Goal: Task Accomplishment & Management: Use online tool/utility

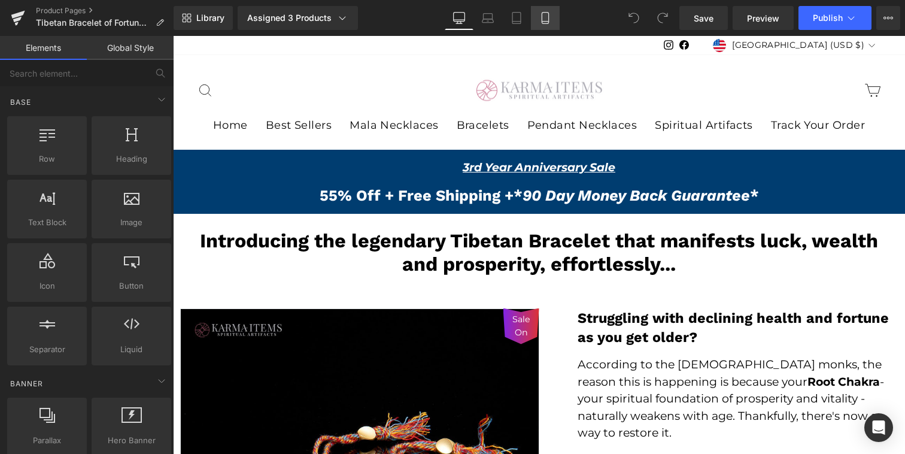
click at [536, 19] on link "Mobile" at bounding box center [545, 18] width 29 height 24
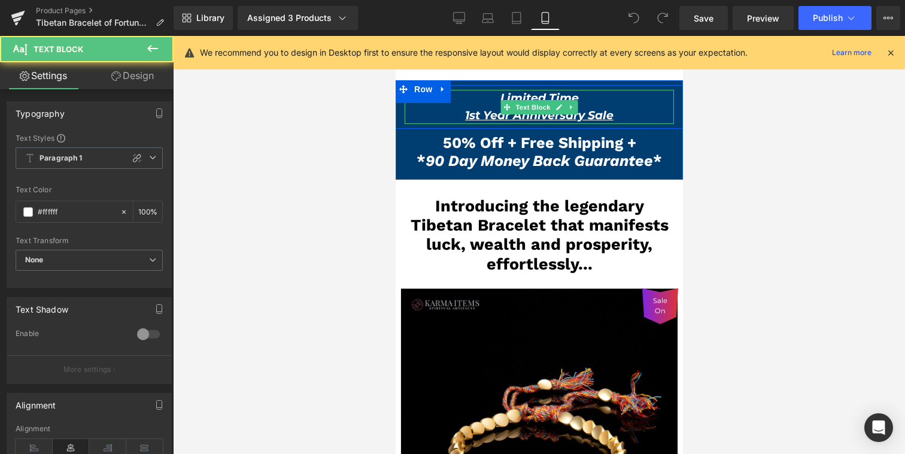
click at [474, 118] on icon "1st Year Anniversary Sale" at bounding box center [538, 115] width 148 height 14
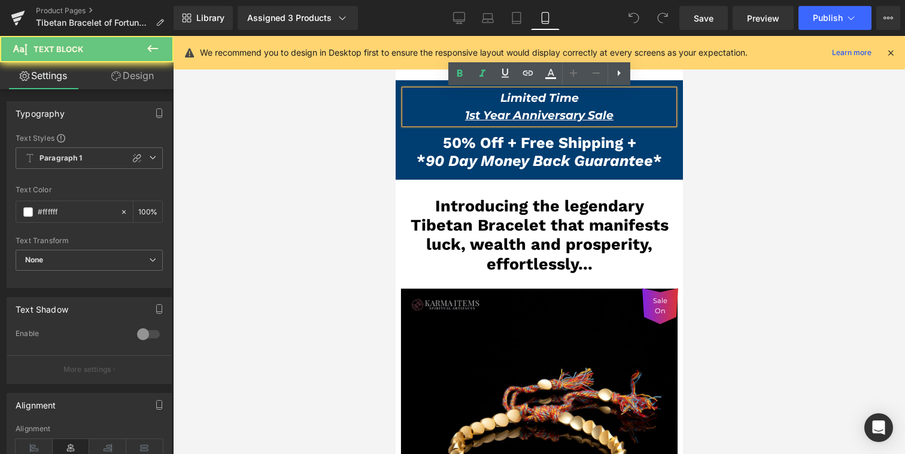
click at [471, 117] on icon "1st Year Anniversary Sale" at bounding box center [538, 115] width 148 height 14
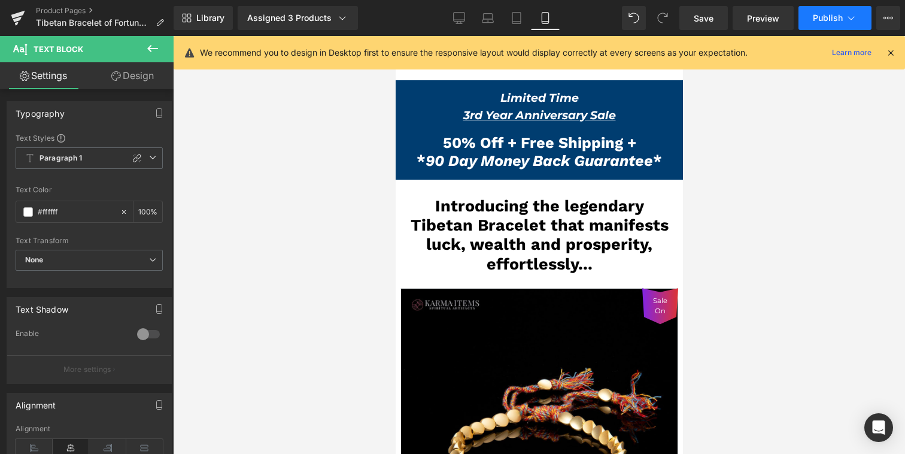
click at [838, 18] on span "Publish" at bounding box center [828, 18] width 30 height 10
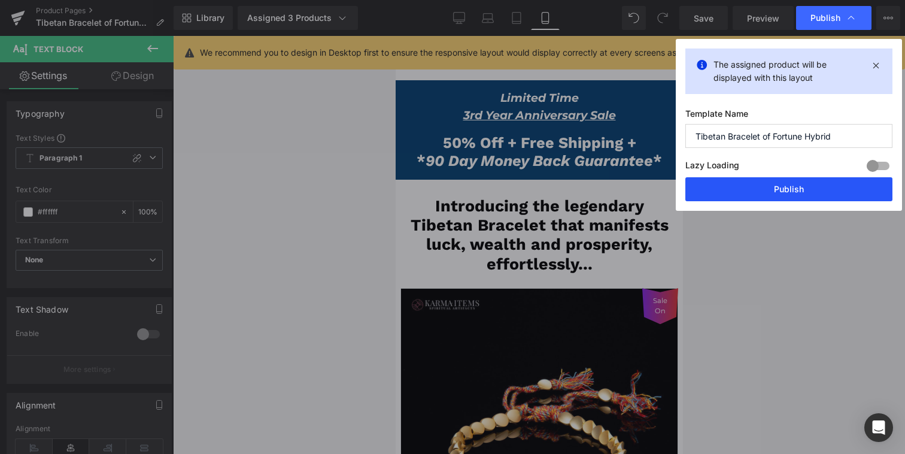
click at [749, 193] on button "Publish" at bounding box center [788, 189] width 207 height 24
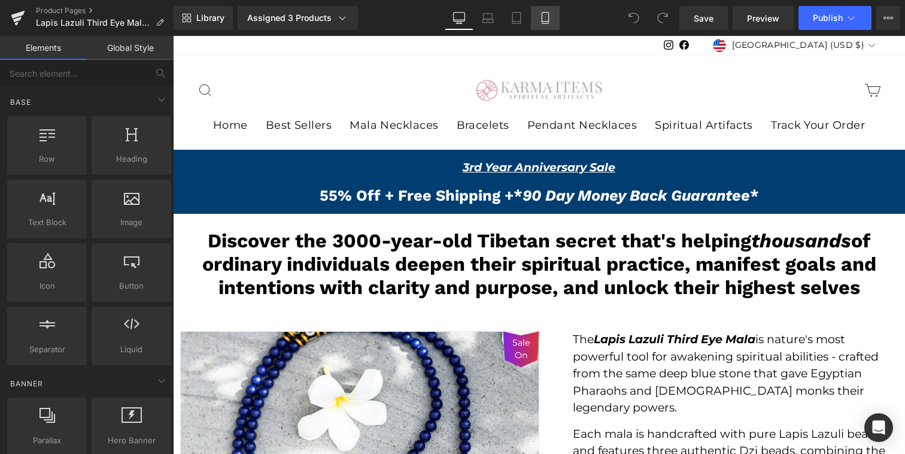
click at [543, 16] on icon at bounding box center [545, 18] width 12 height 12
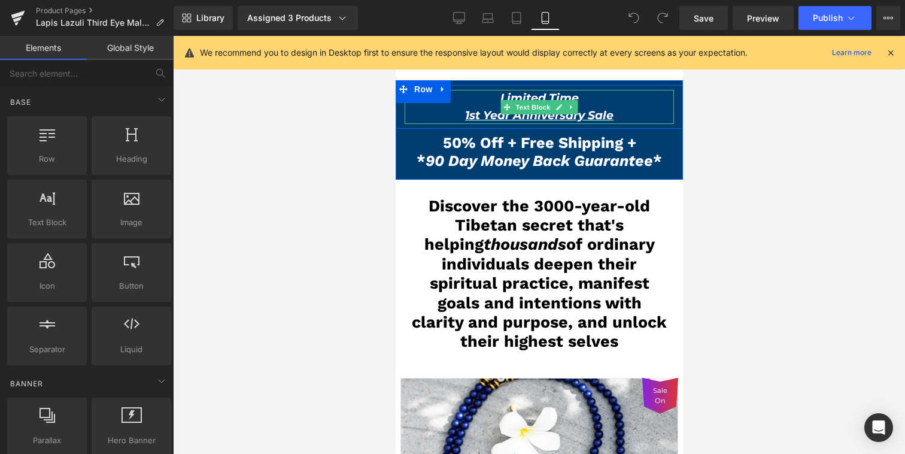
click at [468, 114] on icon "1st Year Anniversary Sale" at bounding box center [538, 115] width 148 height 14
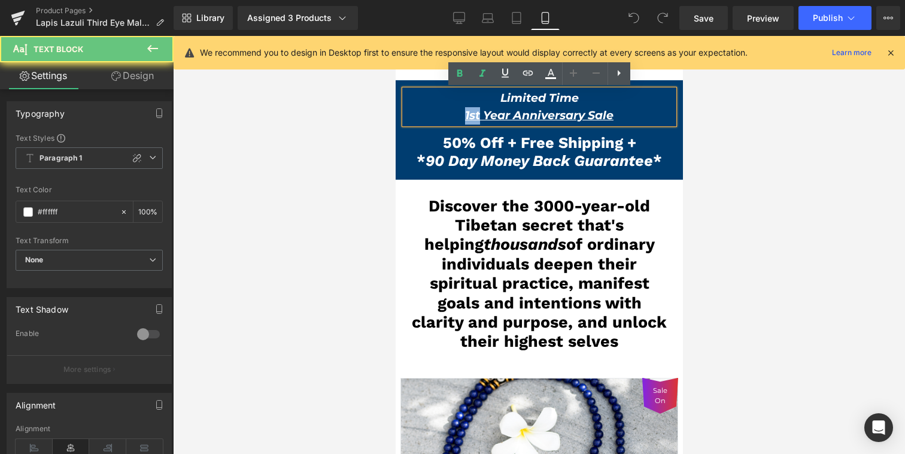
click at [468, 114] on icon "1st Year Anniversary Sale" at bounding box center [538, 115] width 148 height 14
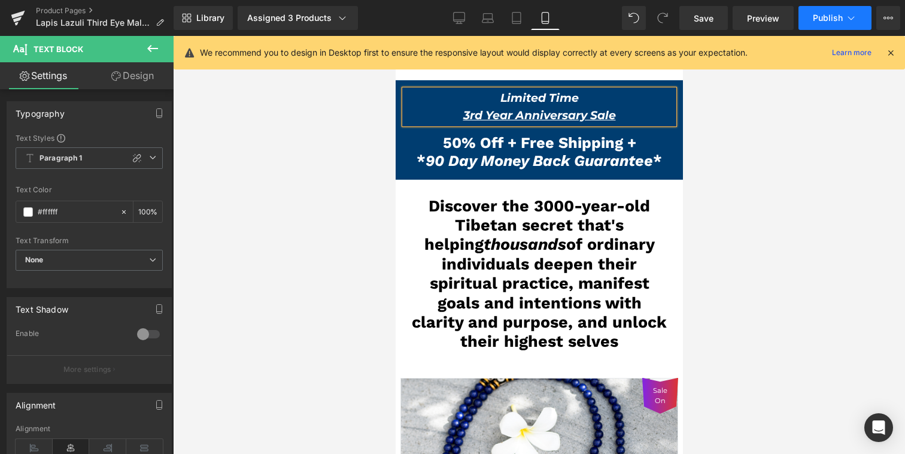
click at [825, 17] on span "Publish" at bounding box center [828, 18] width 30 height 10
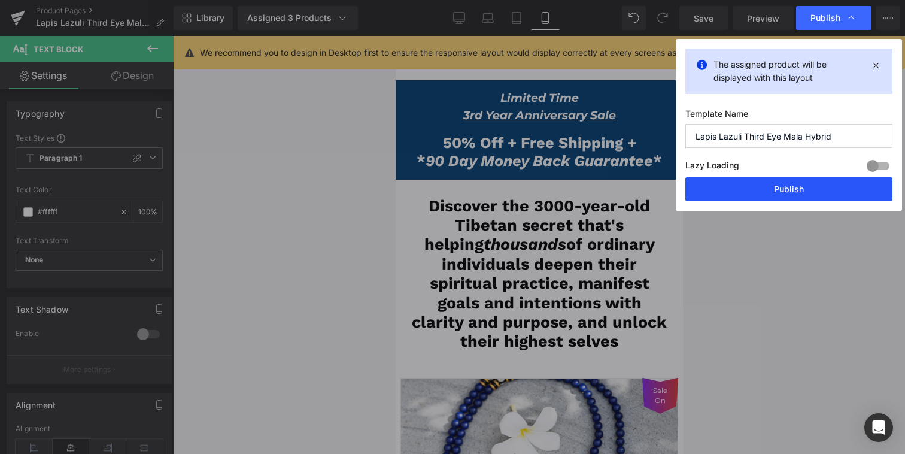
click at [784, 183] on button "Publish" at bounding box center [788, 189] width 207 height 24
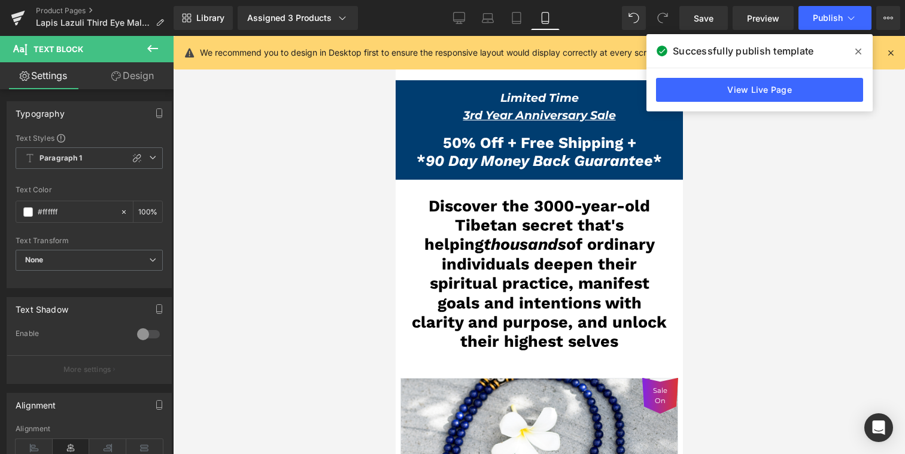
click at [343, 138] on div at bounding box center [539, 245] width 732 height 418
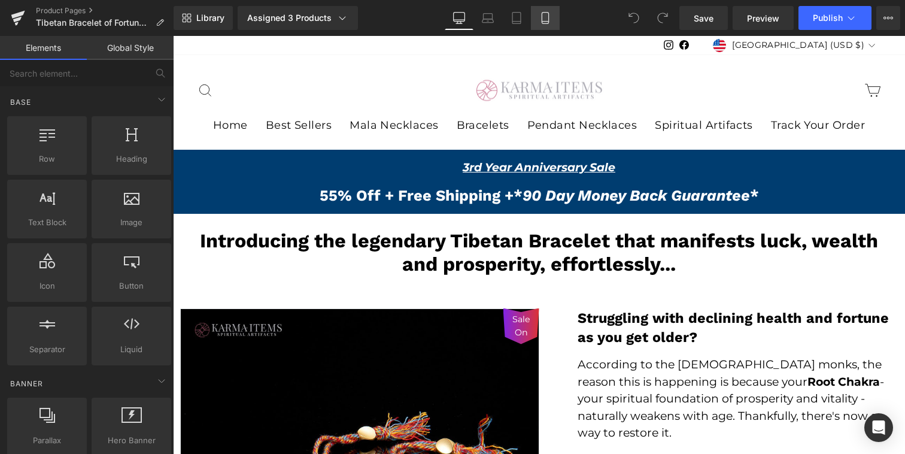
click at [538, 18] on link "Mobile" at bounding box center [545, 18] width 29 height 24
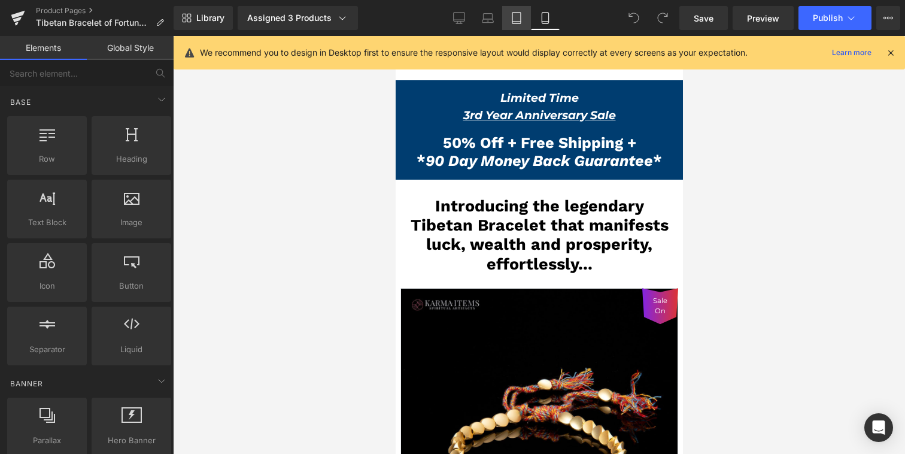
click at [526, 23] on link "Tablet" at bounding box center [516, 18] width 29 height 24
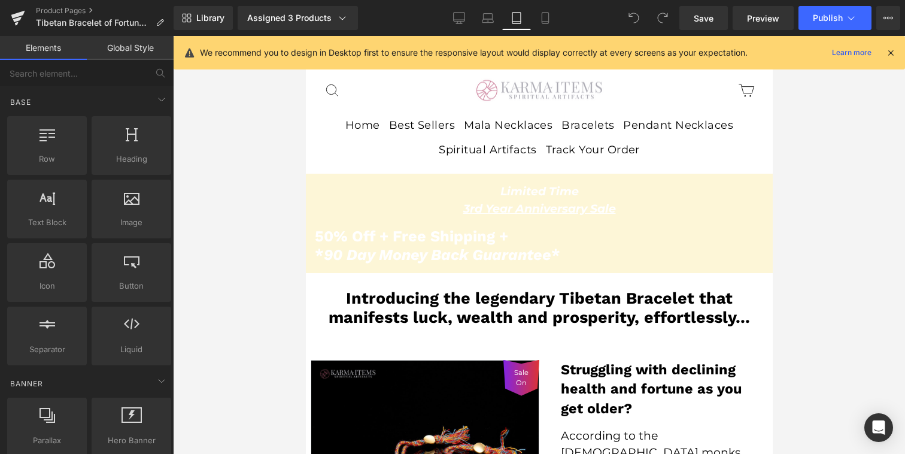
scroll to position [138, 0]
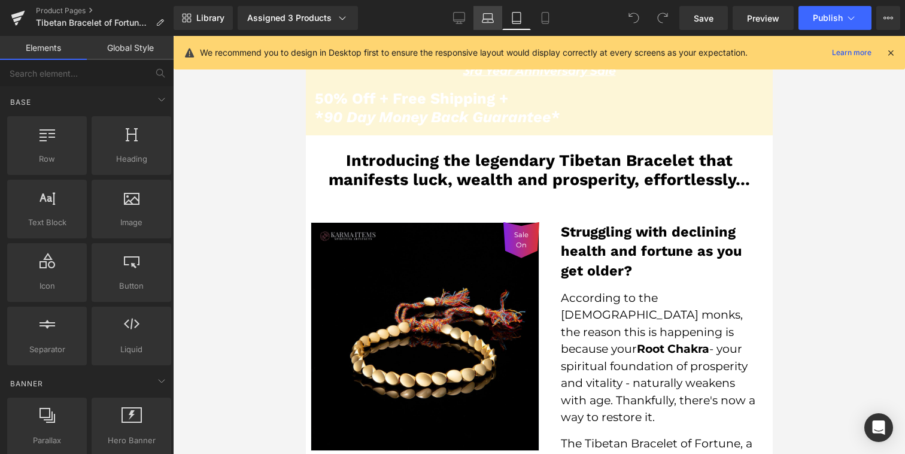
click at [495, 21] on link "Laptop" at bounding box center [487, 18] width 29 height 24
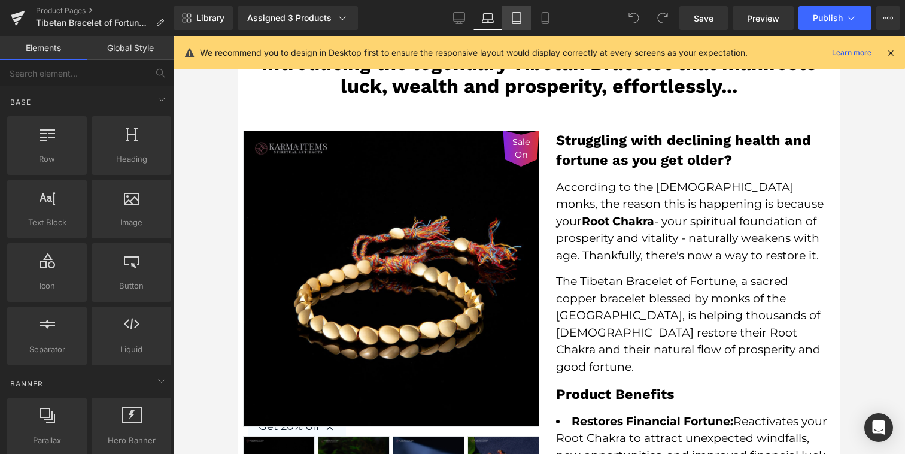
drag, startPoint x: 523, startPoint y: 22, endPoint x: 214, endPoint y: 59, distance: 311.0
click at [523, 22] on link "Tablet" at bounding box center [516, 18] width 29 height 24
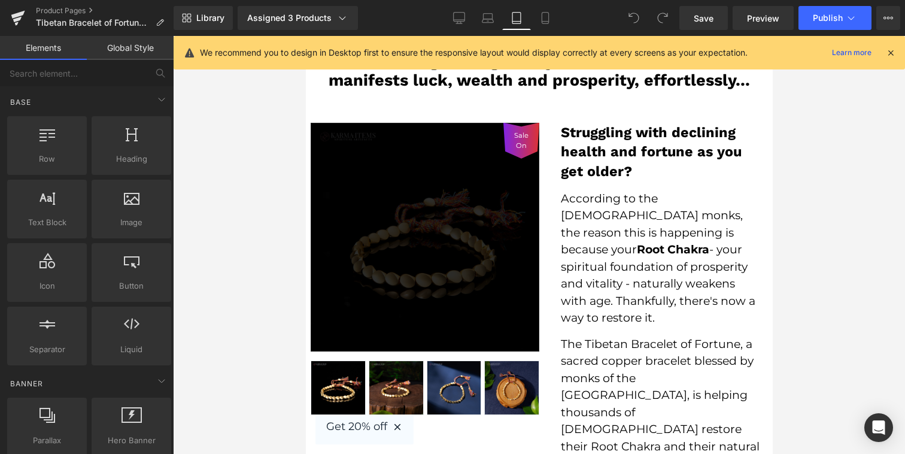
scroll to position [0, 0]
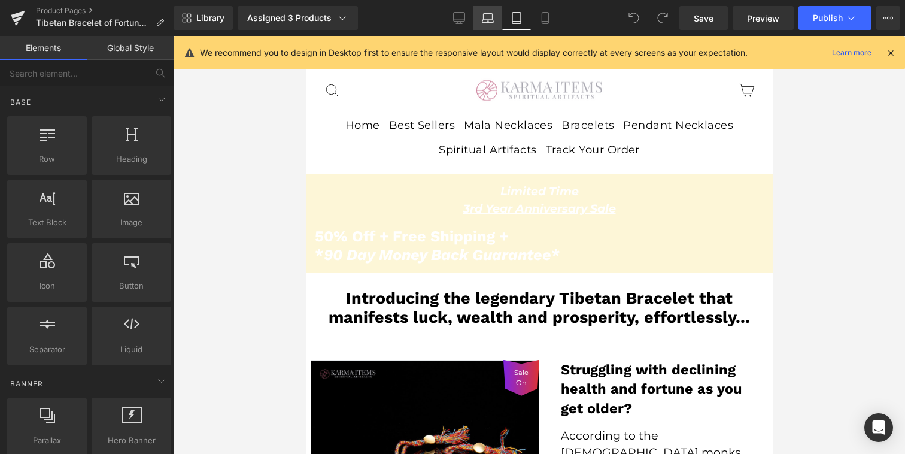
click at [489, 19] on icon at bounding box center [487, 21] width 11 height 4
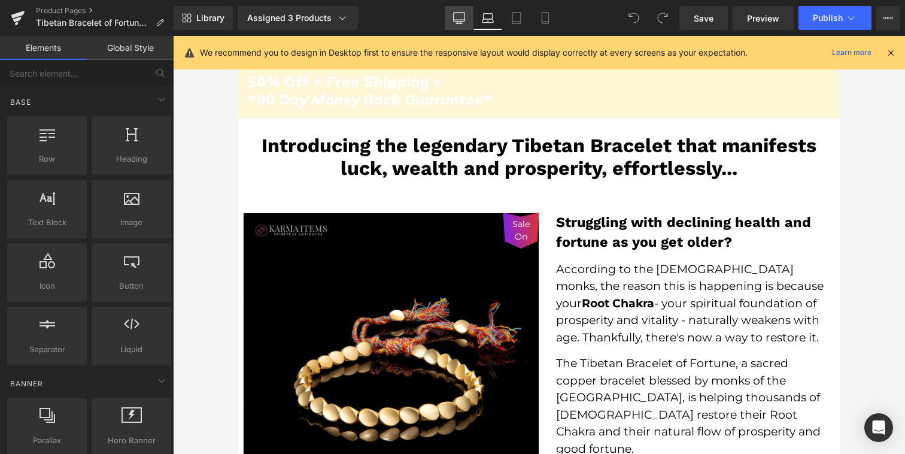
click at [460, 23] on icon at bounding box center [459, 23] width 6 height 0
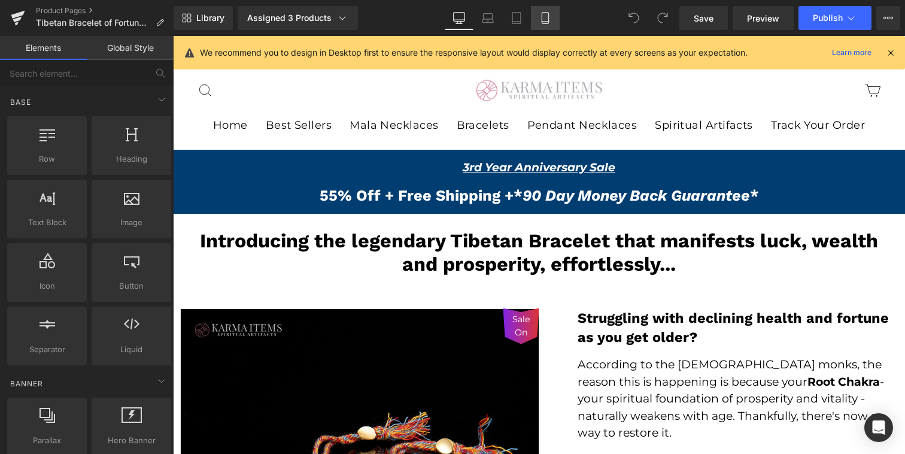
click at [544, 17] on icon at bounding box center [545, 18] width 12 height 12
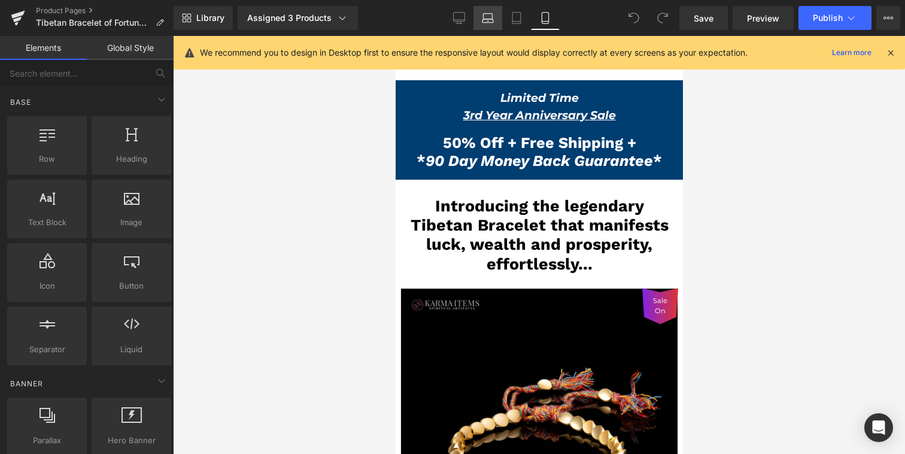
click at [487, 16] on icon at bounding box center [488, 18] width 12 height 12
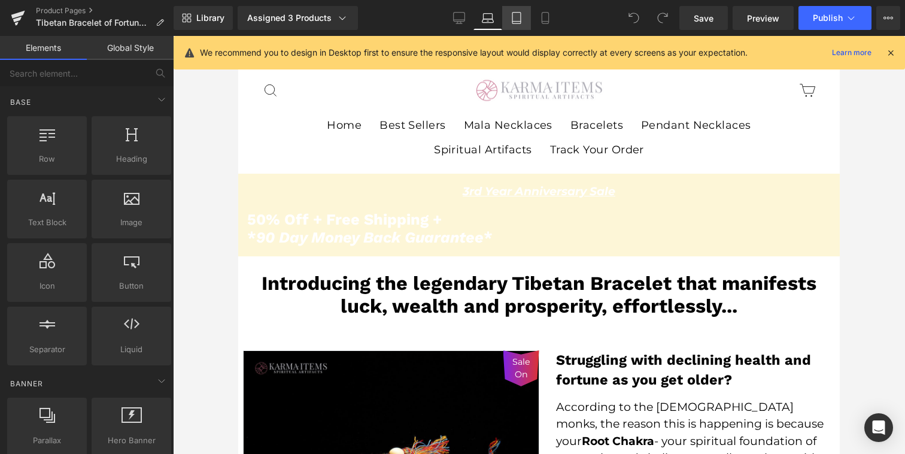
click at [521, 22] on icon at bounding box center [517, 18] width 12 height 12
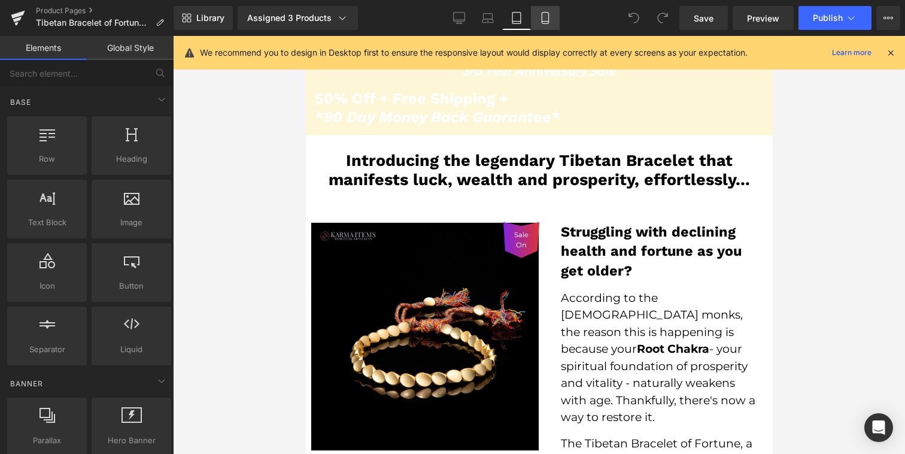
click at [548, 20] on icon at bounding box center [545, 18] width 12 height 12
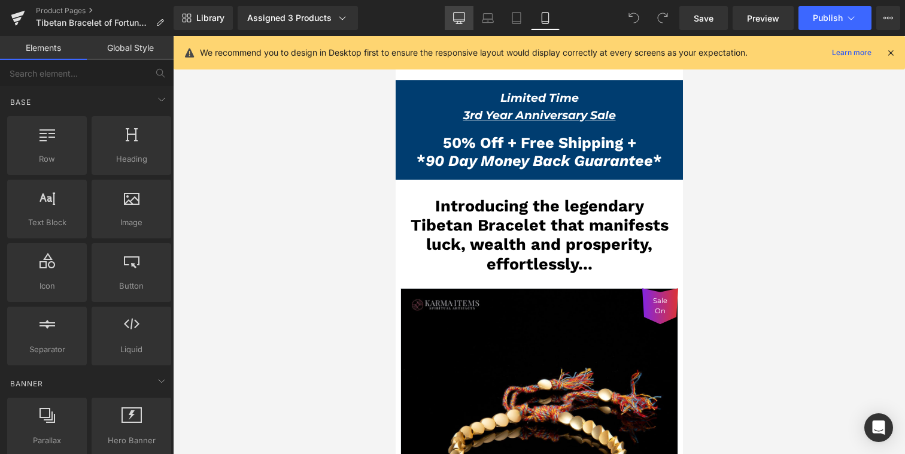
click at [448, 14] on link "Desktop" at bounding box center [459, 18] width 29 height 24
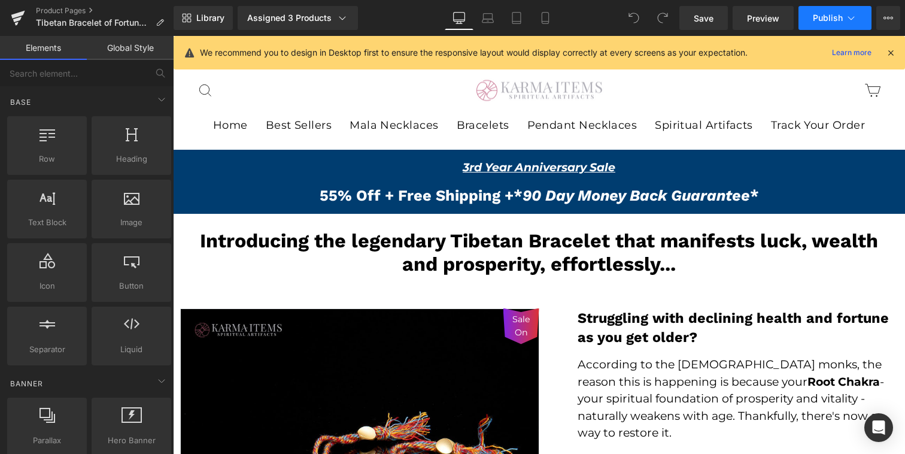
click at [828, 17] on span "Publish" at bounding box center [828, 18] width 30 height 10
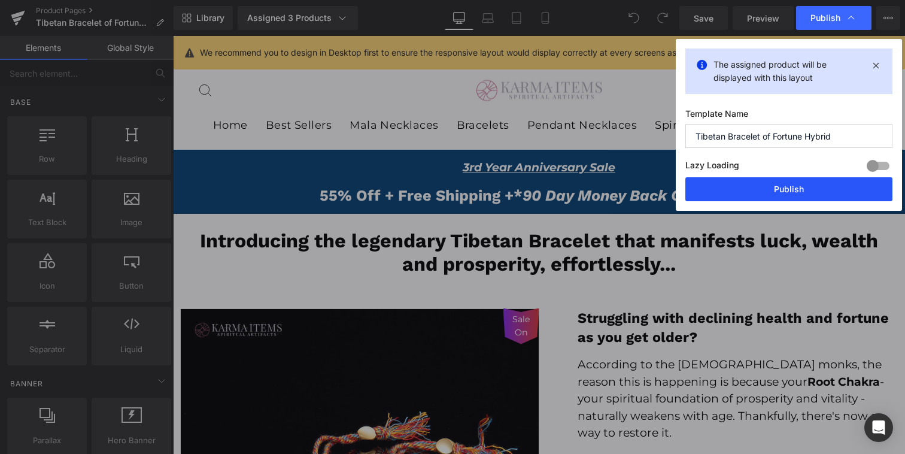
drag, startPoint x: 756, startPoint y: 185, endPoint x: 583, endPoint y: 148, distance: 176.9
click at [756, 185] on button "Publish" at bounding box center [788, 189] width 207 height 24
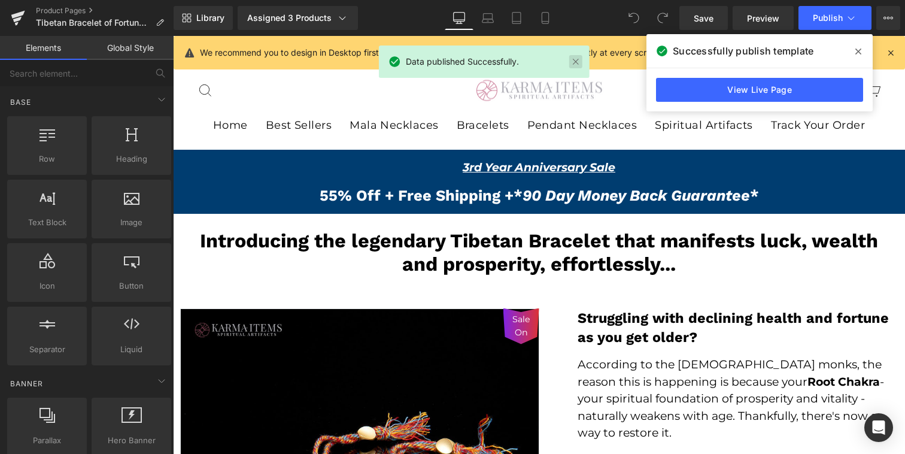
click at [579, 60] on link at bounding box center [575, 61] width 13 height 13
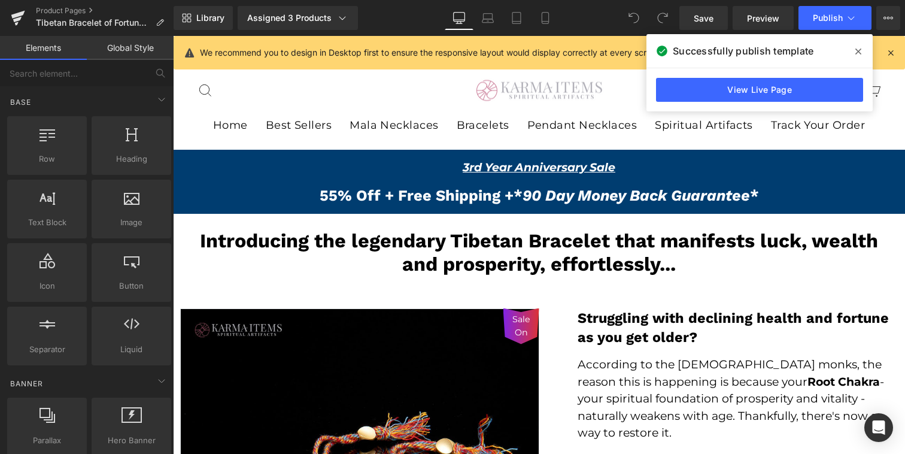
click at [894, 53] on icon at bounding box center [890, 52] width 11 height 11
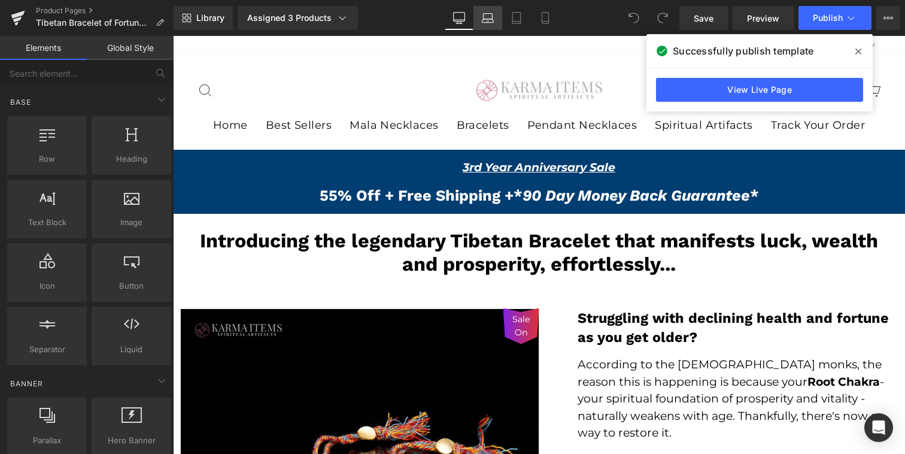
click at [487, 25] on link "Laptop" at bounding box center [487, 18] width 29 height 24
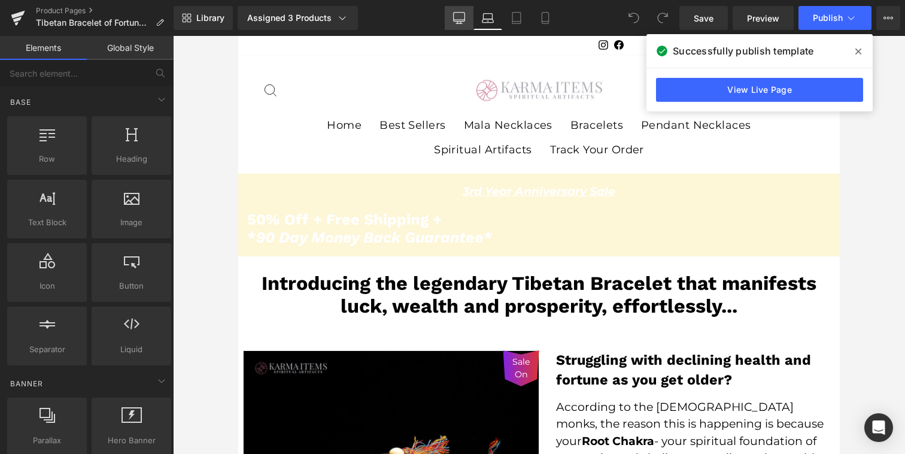
drag, startPoint x: 460, startPoint y: 20, endPoint x: 198, endPoint y: 84, distance: 269.3
click at [460, 20] on icon at bounding box center [459, 20] width 11 height 0
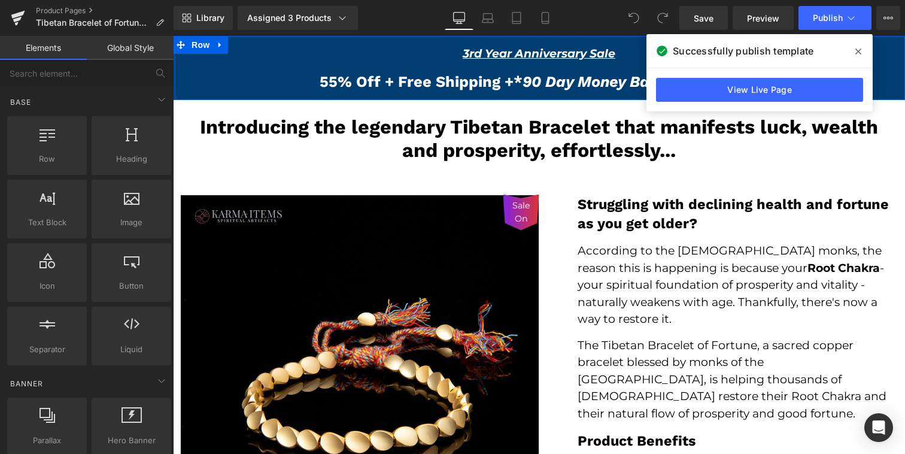
click at [176, 87] on div "3rd Year Anniversary Sale Text Block Limited Time 3rd Year Anniversary Sale Tex…" at bounding box center [539, 68] width 732 height 54
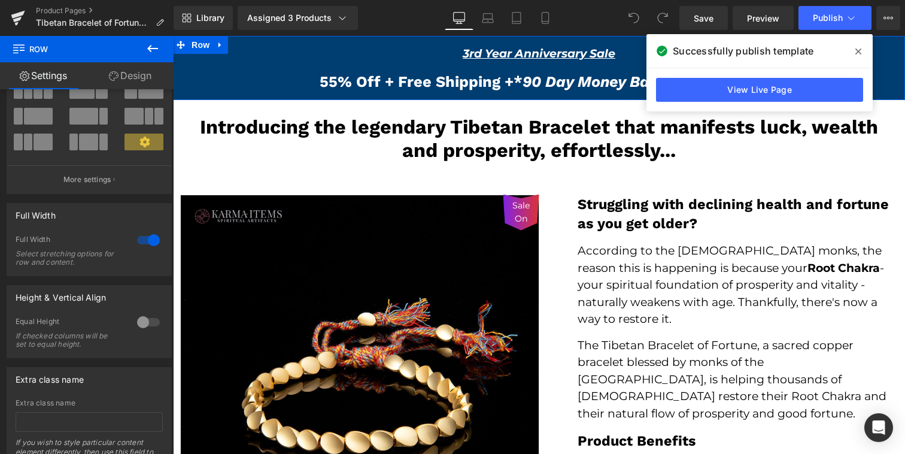
scroll to position [0, 0]
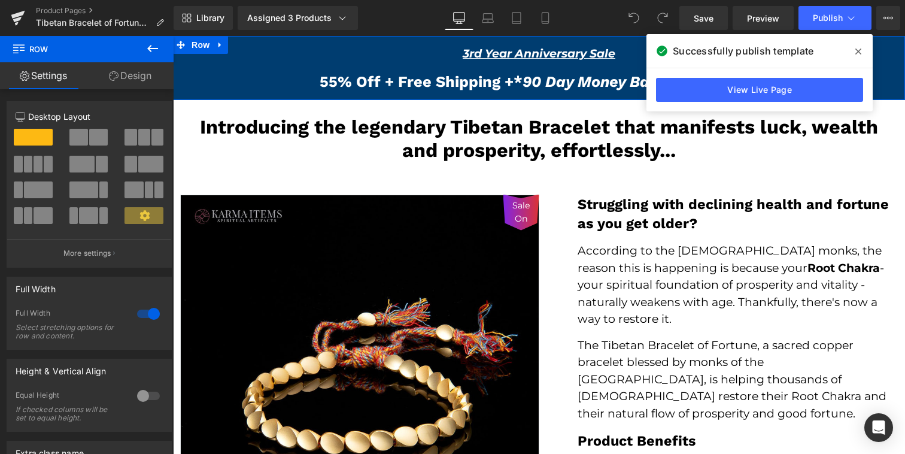
click at [127, 73] on link "Design" at bounding box center [130, 75] width 87 height 27
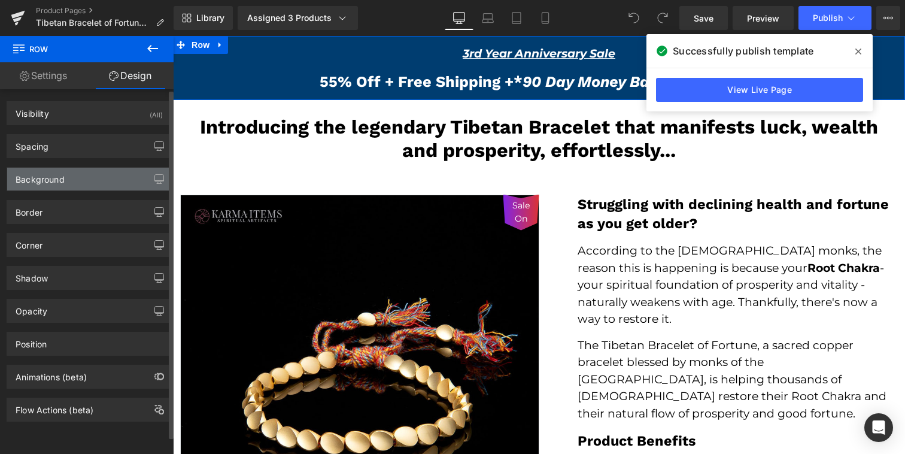
click at [66, 175] on div "Background" at bounding box center [89, 179] width 164 height 23
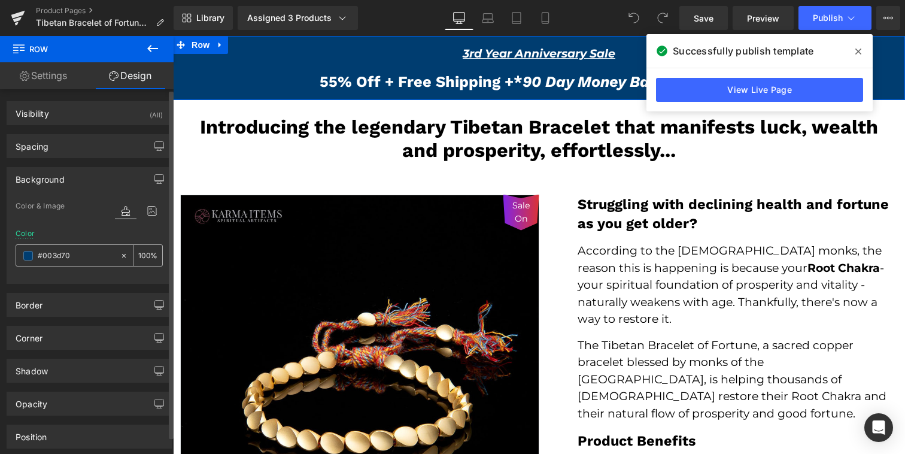
click at [62, 256] on input "#003d70" at bounding box center [76, 255] width 77 height 13
click at [58, 256] on input "#003d70" at bounding box center [76, 255] width 77 height 13
click at [490, 17] on icon at bounding box center [488, 18] width 12 height 12
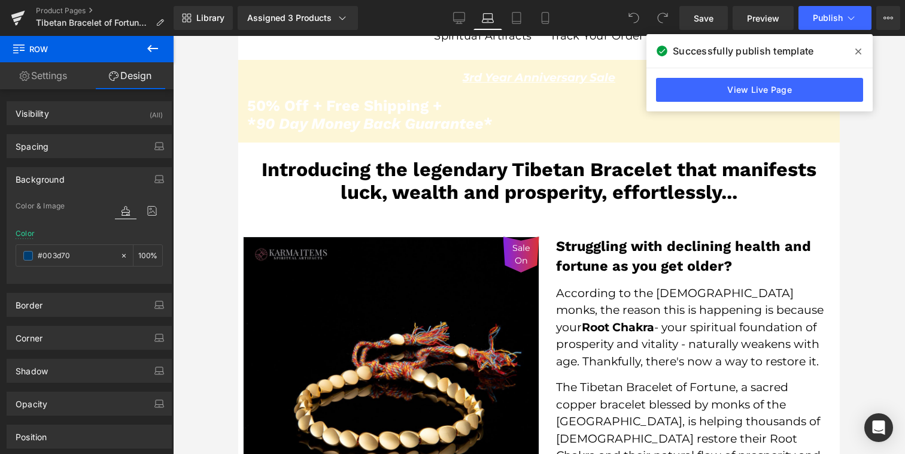
scroll to position [138, 0]
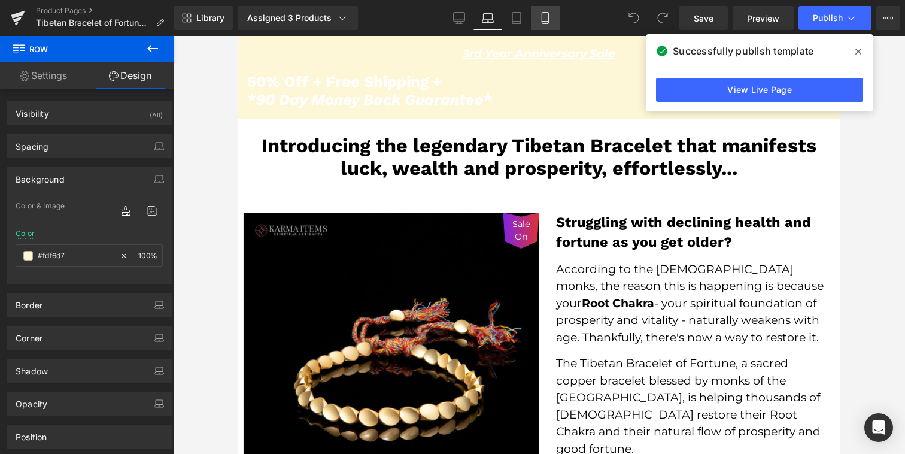
click at [532, 22] on link "Mobile" at bounding box center [545, 18] width 29 height 24
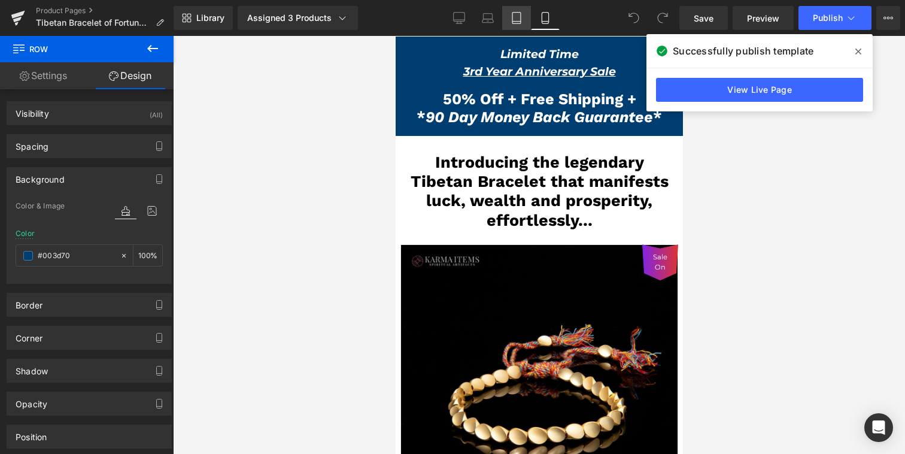
click at [518, 22] on icon at bounding box center [517, 18] width 12 height 12
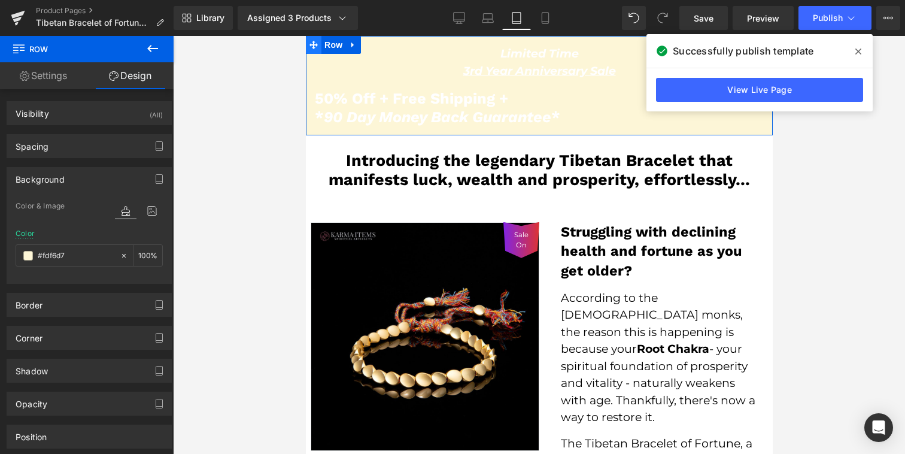
click at [307, 44] on span at bounding box center [313, 45] width 16 height 18
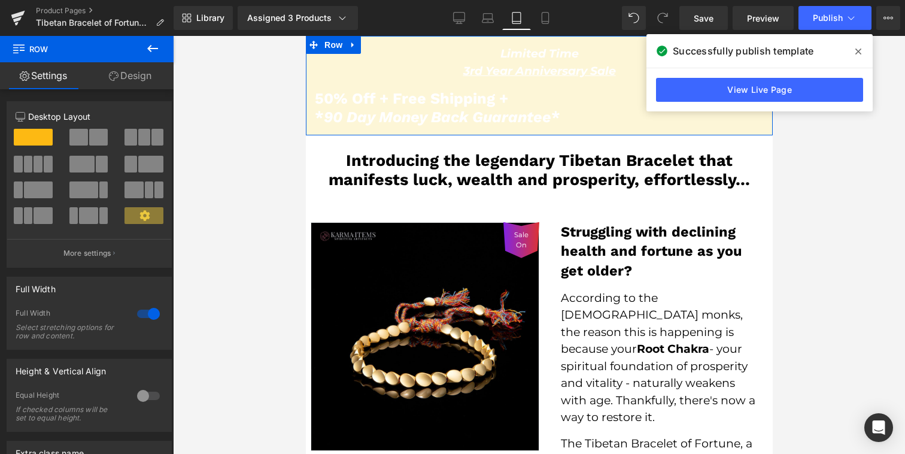
click at [120, 85] on link "Design" at bounding box center [130, 75] width 87 height 27
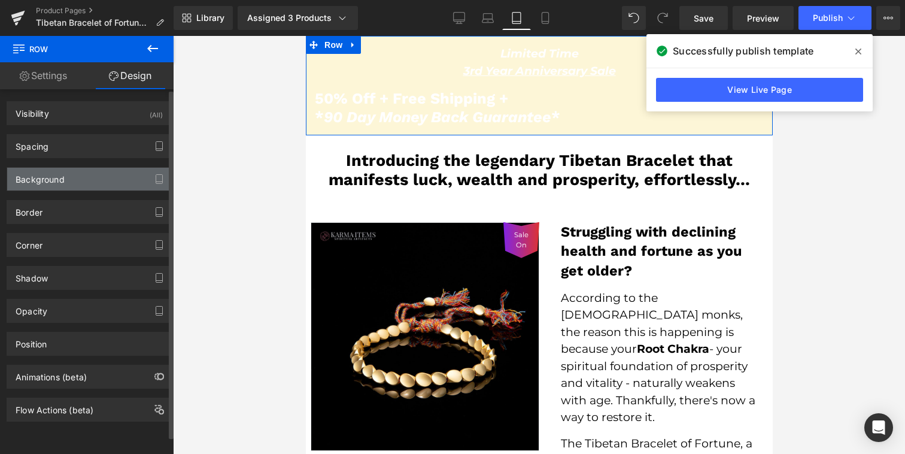
click at [69, 178] on div "Background" at bounding box center [89, 179] width 164 height 23
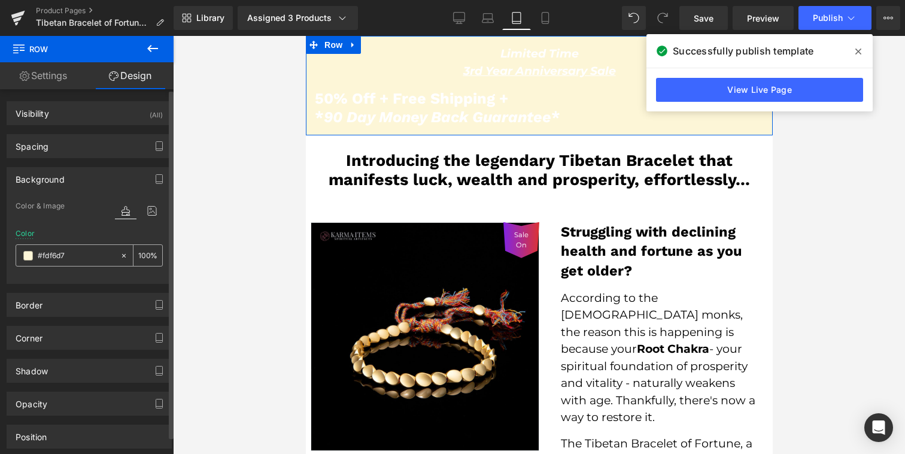
click at [59, 256] on input "#fdf6d7" at bounding box center [76, 255] width 77 height 13
paste input "003d70"
type input "003d70"
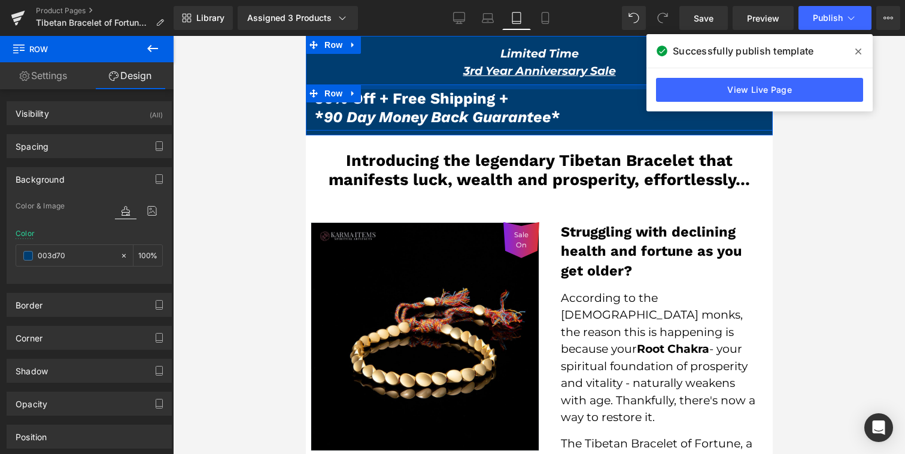
click at [371, 103] on span "50% Off + Free Shipping +" at bounding box center [410, 98] width 193 height 18
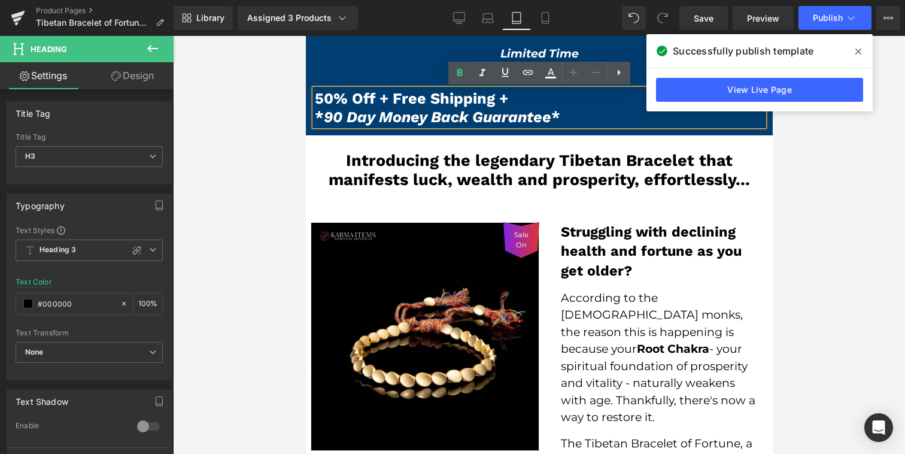
click at [279, 138] on div at bounding box center [539, 245] width 732 height 418
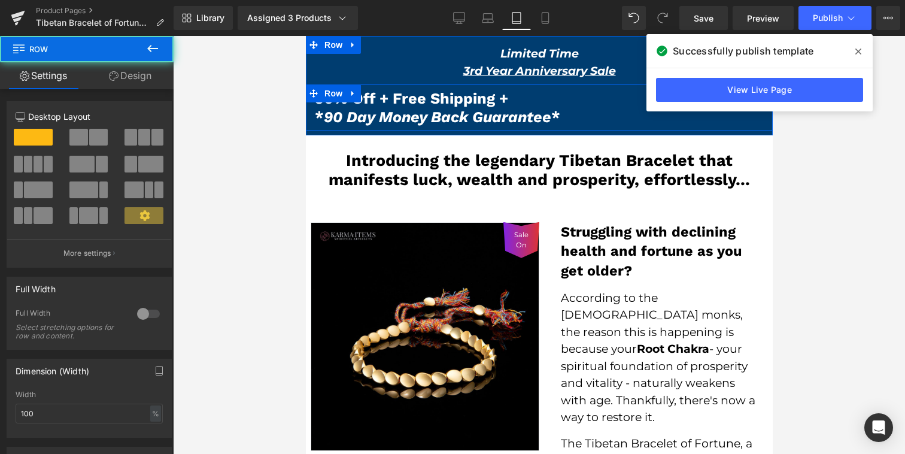
click at [313, 116] on div "50% Off + Free Shipping + * 90 Day Money Back Guarantee * Heading 55% Off + Fre…" at bounding box center [538, 107] width 467 height 37
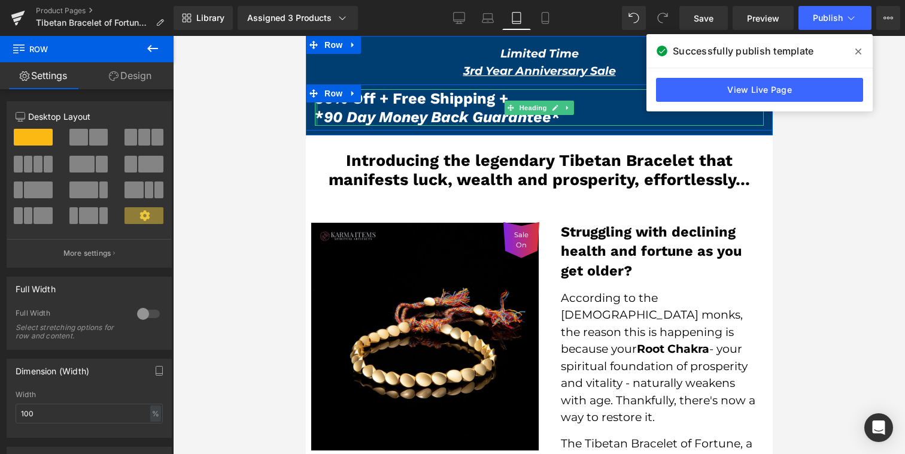
click at [317, 116] on div "50% Off + Free Shipping + * 90 Day Money Back Guarantee * Heading" at bounding box center [538, 107] width 449 height 37
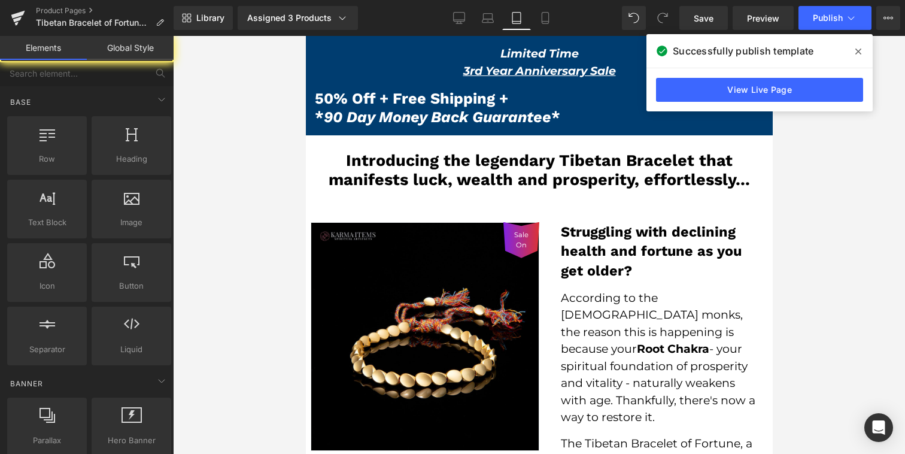
click at [257, 149] on div at bounding box center [539, 245] width 732 height 418
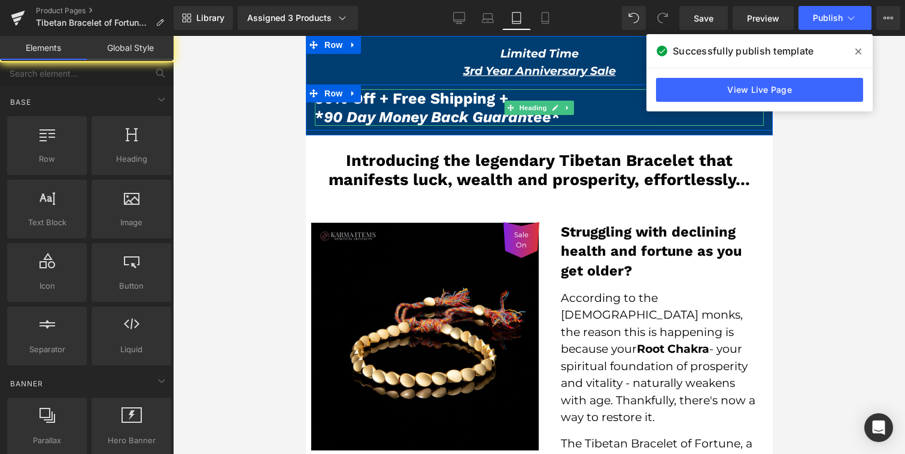
click at [405, 95] on span "50% Off + Free Shipping +" at bounding box center [410, 98] width 193 height 18
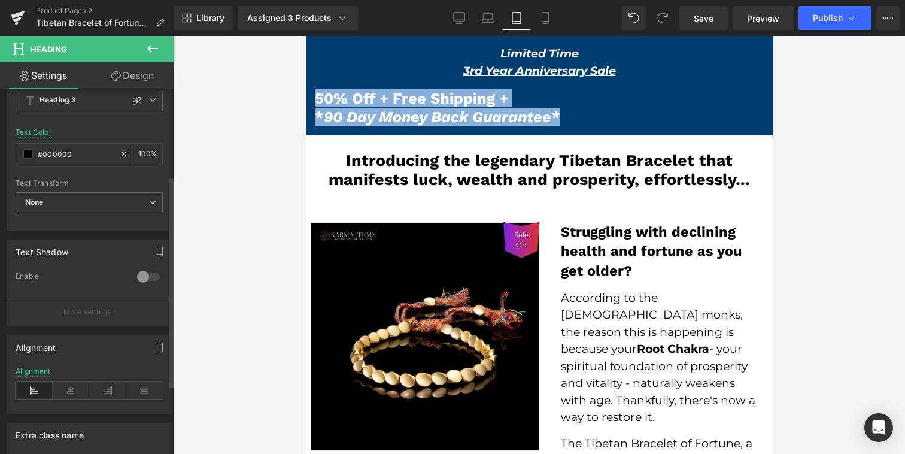
scroll to position [150, 0]
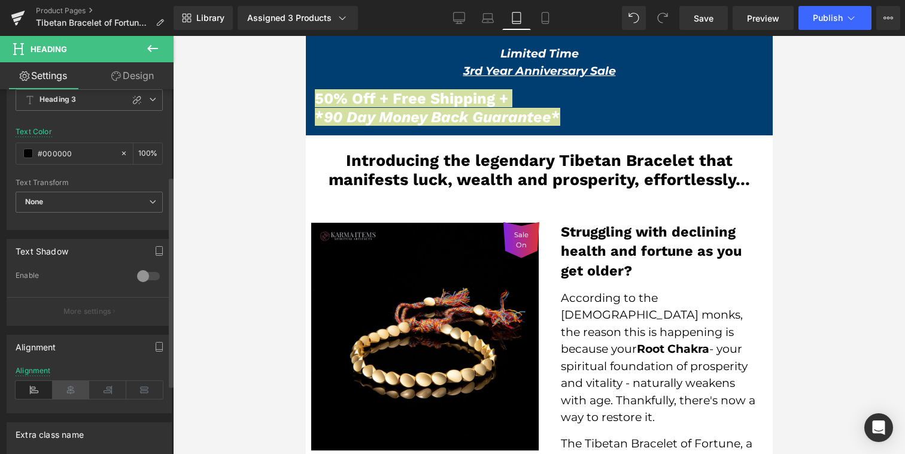
click at [68, 391] on icon at bounding box center [71, 390] width 37 height 18
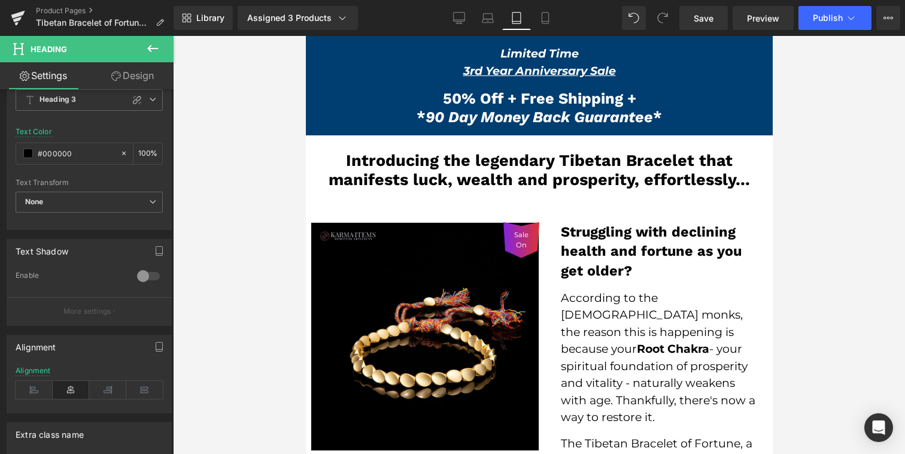
click at [790, 125] on div at bounding box center [539, 245] width 732 height 418
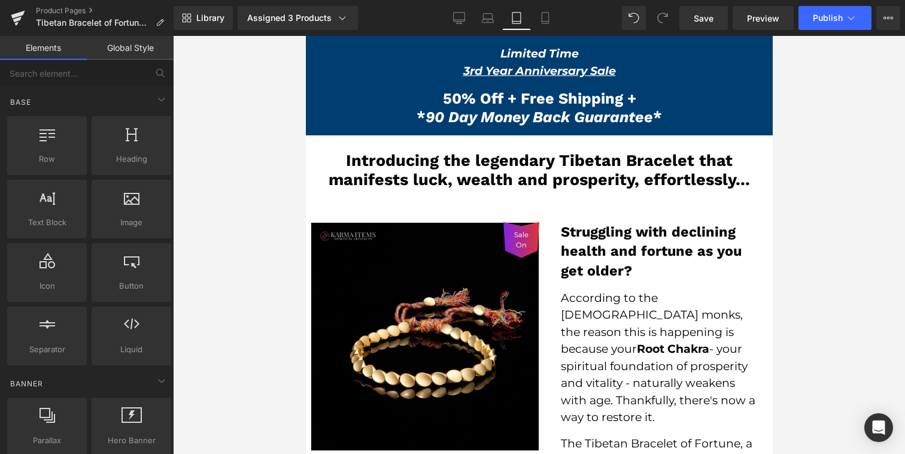
click at [790, 127] on div at bounding box center [539, 245] width 732 height 418
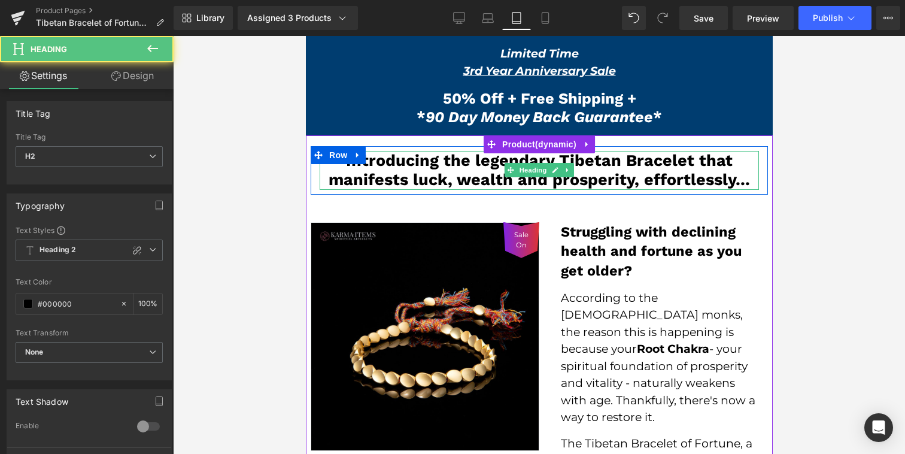
click at [611, 163] on h2 "Introducing the legendary Tibetan Bracelet that manifests luck, wealth and pros…" at bounding box center [538, 170] width 439 height 39
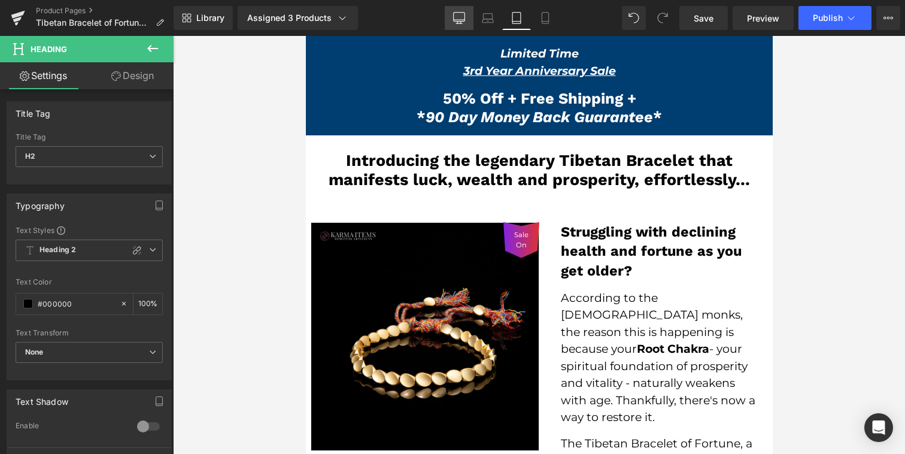
click at [469, 18] on link "Desktop" at bounding box center [459, 18] width 29 height 24
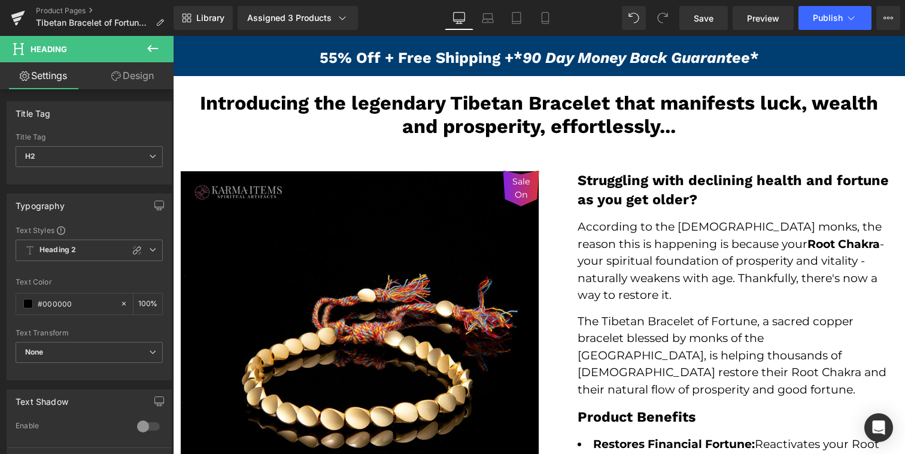
scroll to position [78, 0]
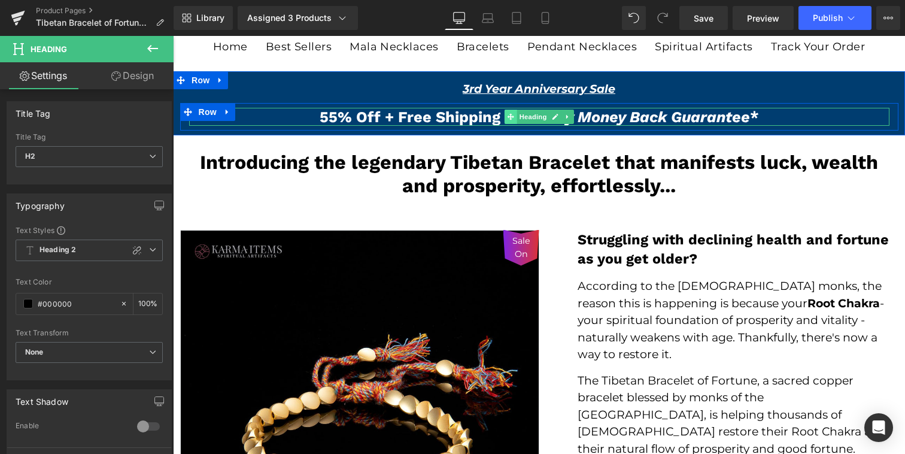
click at [508, 116] on icon at bounding box center [510, 116] width 7 height 7
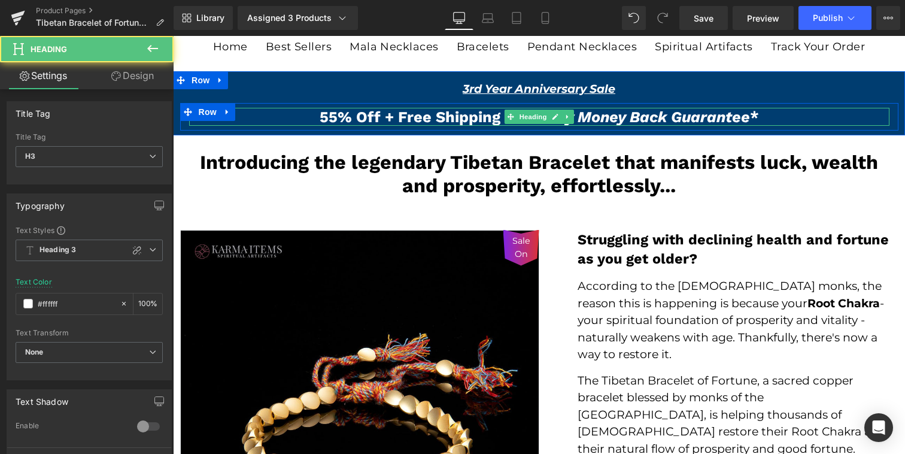
click at [467, 118] on span "55% Off + Free Shipping +" at bounding box center [417, 117] width 194 height 18
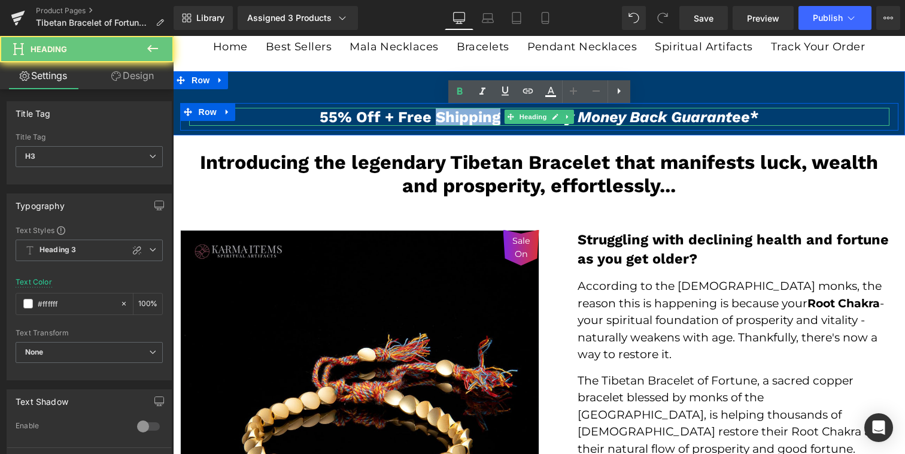
click at [467, 118] on span "55% Off + Free Shipping +" at bounding box center [417, 117] width 194 height 18
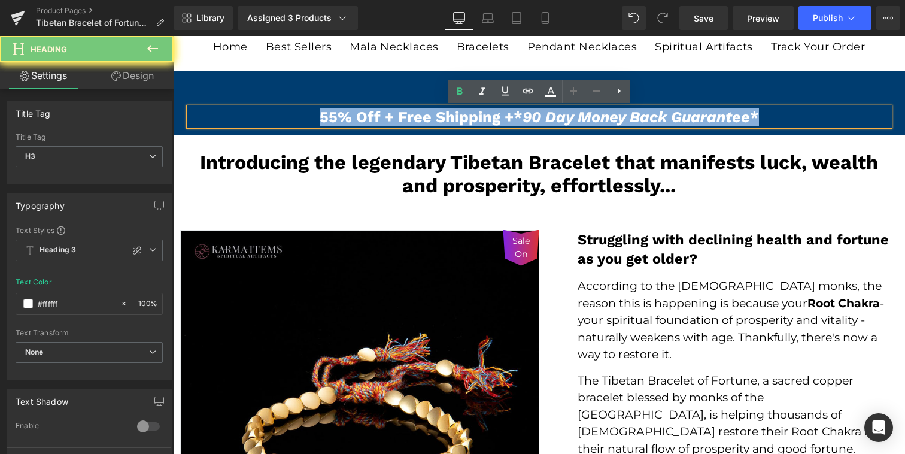
click at [467, 118] on span "55% Off + Free Shipping +" at bounding box center [417, 117] width 194 height 18
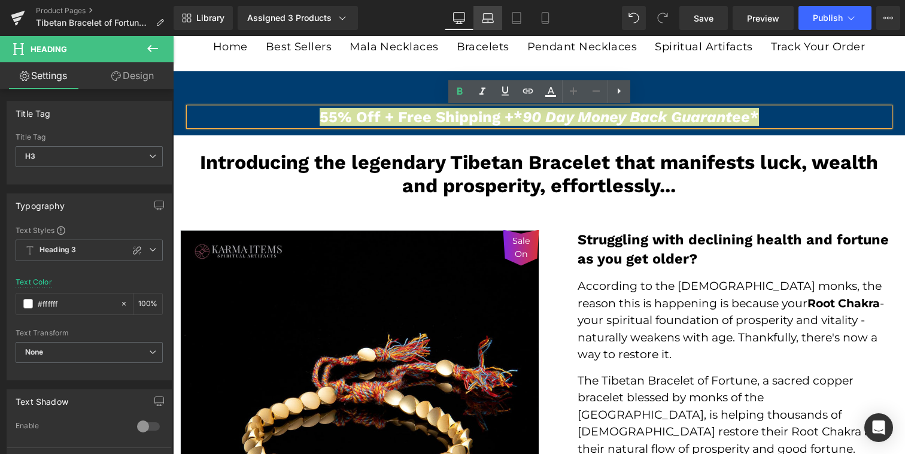
click at [488, 22] on icon at bounding box center [487, 21] width 11 height 4
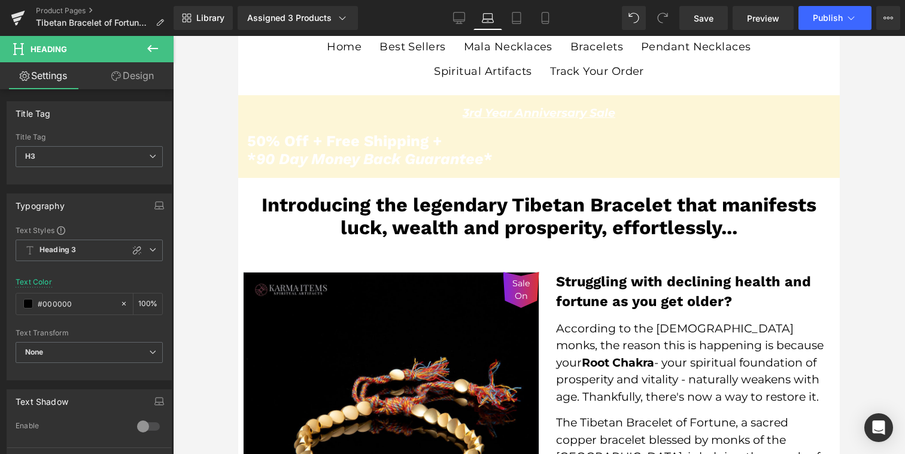
scroll to position [0, 0]
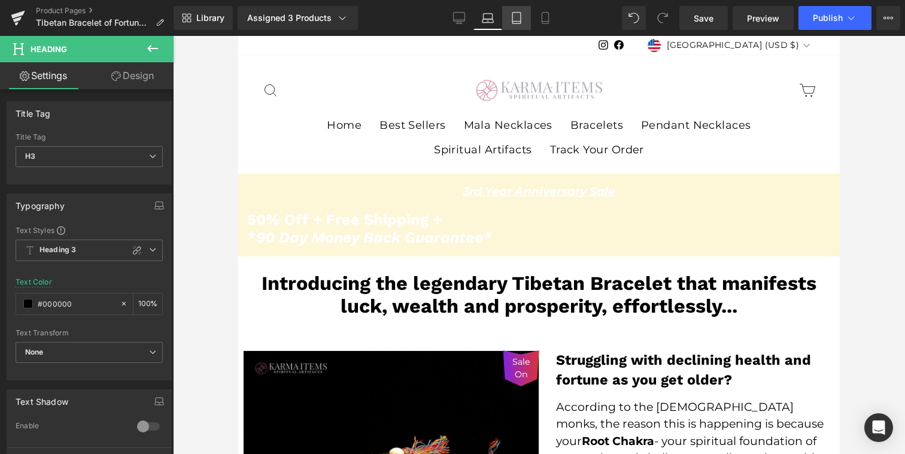
click at [511, 20] on icon at bounding box center [517, 18] width 12 height 12
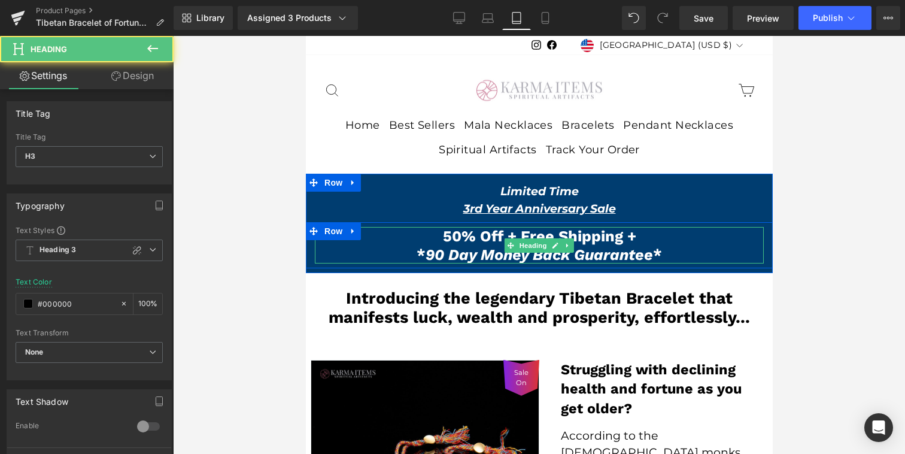
click at [514, 248] on div "50% Off + Free Shipping + * 90 Day Money Back Guarantee * Heading" at bounding box center [538, 245] width 449 height 37
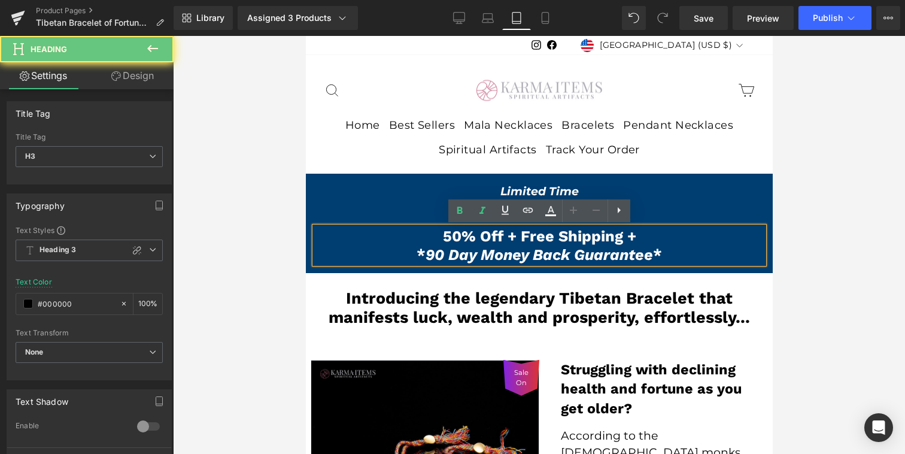
click at [476, 236] on span "50% Off + Free Shipping +" at bounding box center [538, 236] width 193 height 18
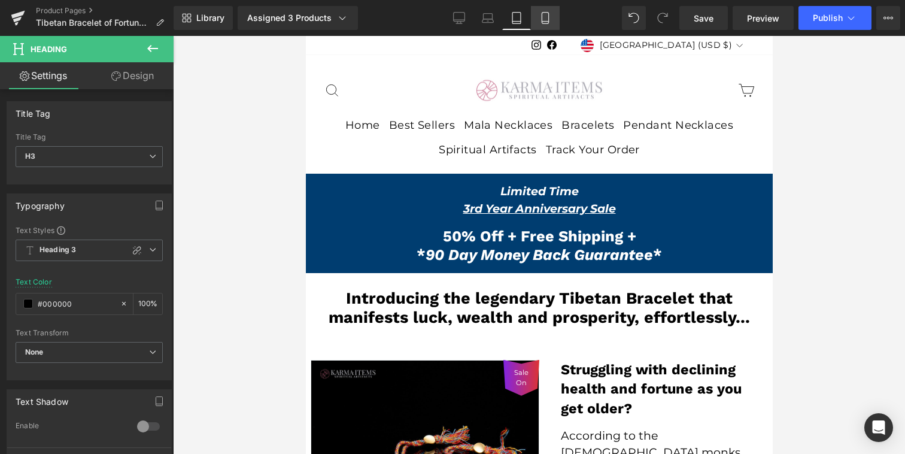
click at [547, 26] on link "Mobile" at bounding box center [545, 18] width 29 height 24
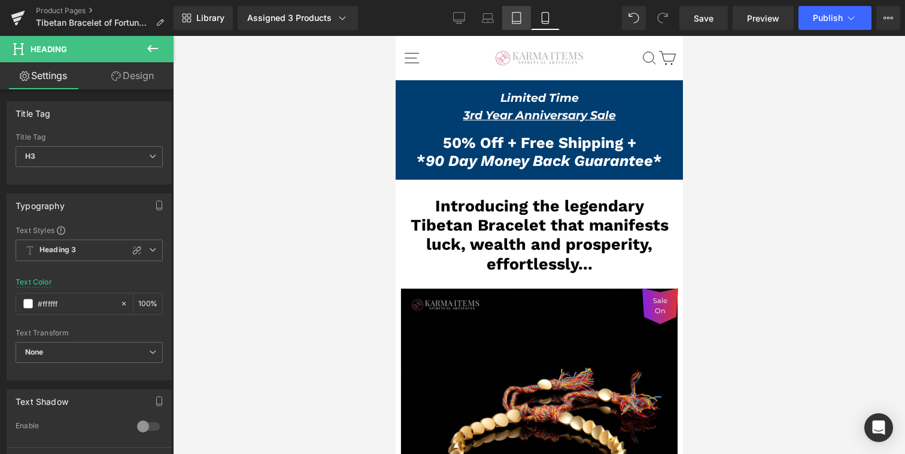
click at [513, 16] on icon at bounding box center [517, 18] width 12 height 12
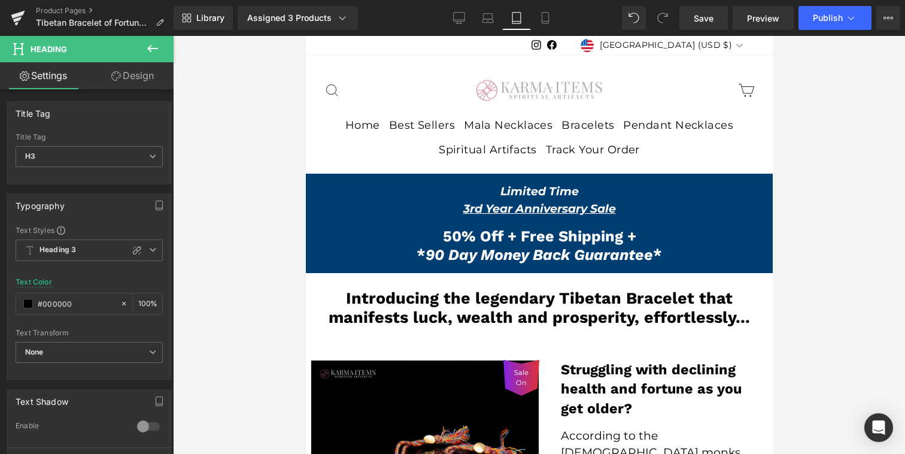
scroll to position [93, 0]
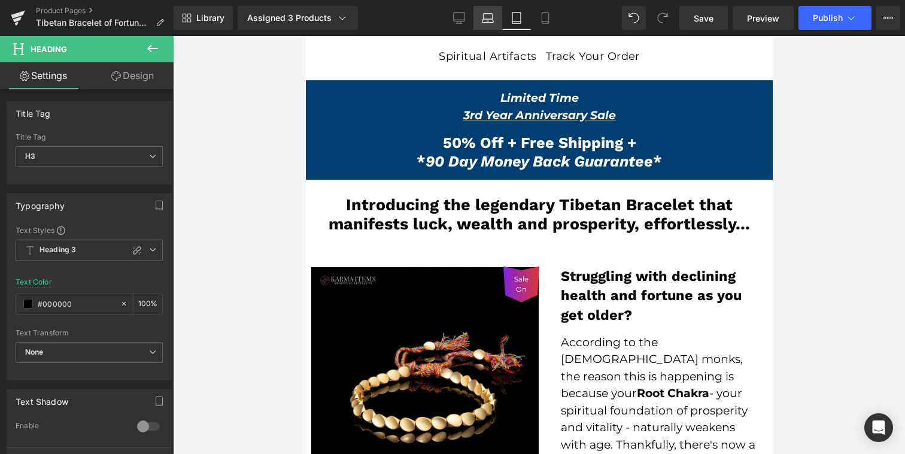
click at [488, 16] on icon at bounding box center [488, 18] width 12 height 12
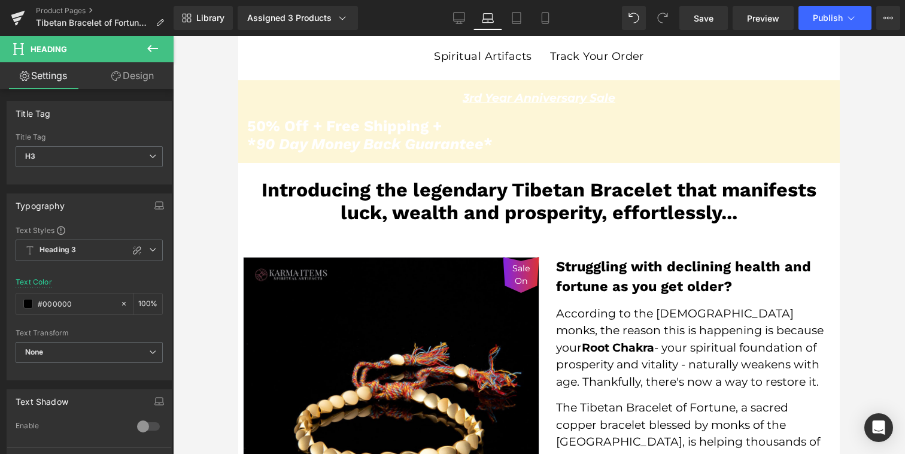
scroll to position [77, 0]
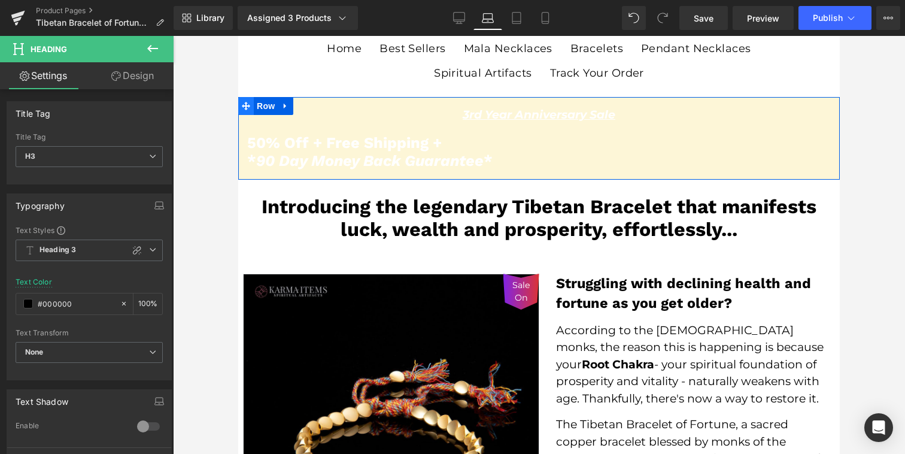
click at [243, 108] on icon at bounding box center [246, 106] width 8 height 8
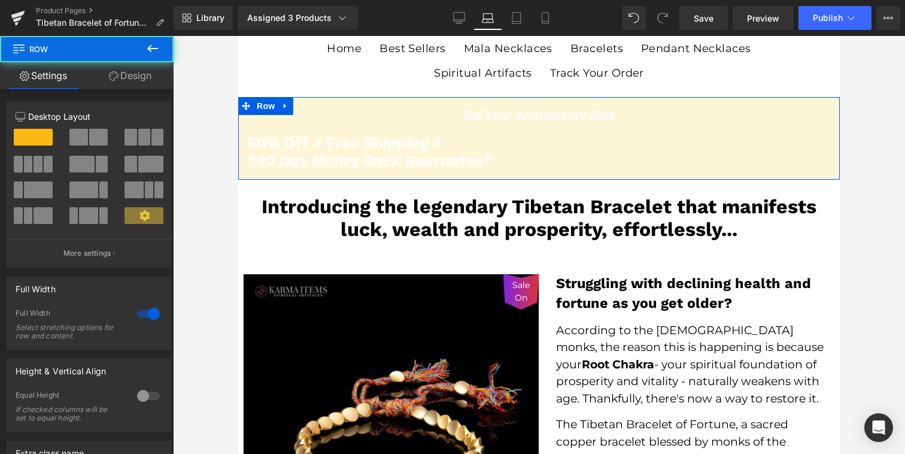
click at [121, 84] on link "Design" at bounding box center [130, 75] width 87 height 27
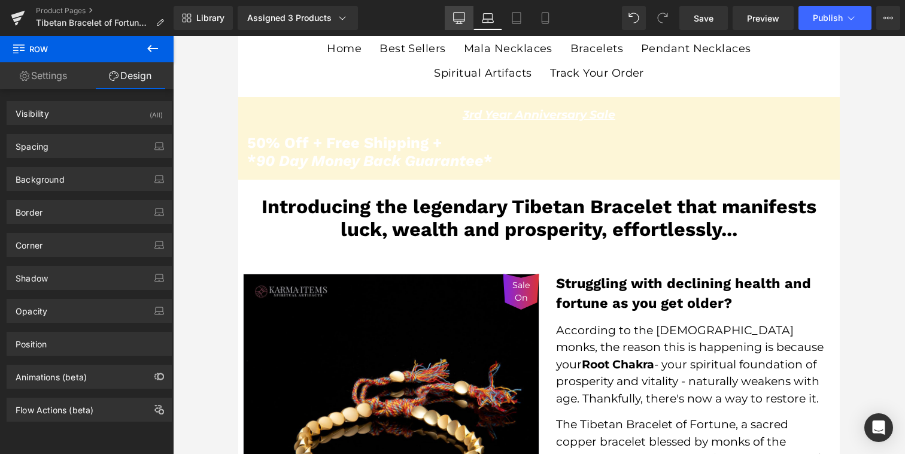
click at [460, 18] on icon at bounding box center [459, 18] width 12 height 12
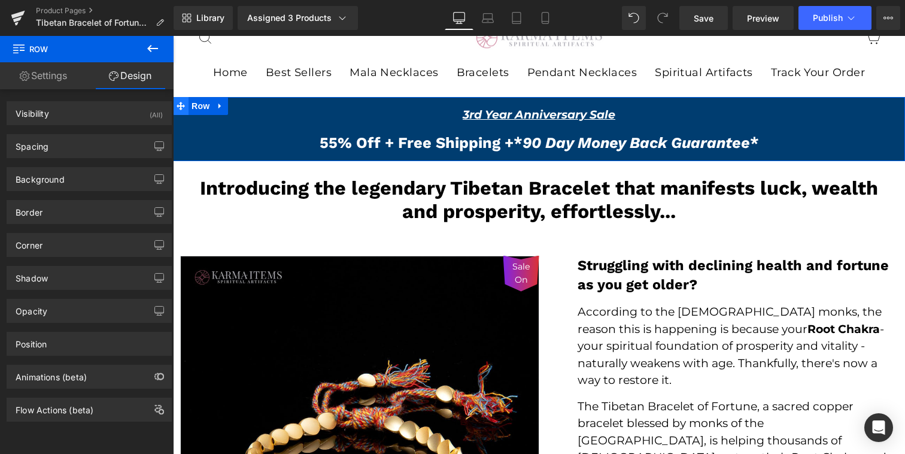
click at [180, 104] on icon at bounding box center [181, 106] width 8 height 8
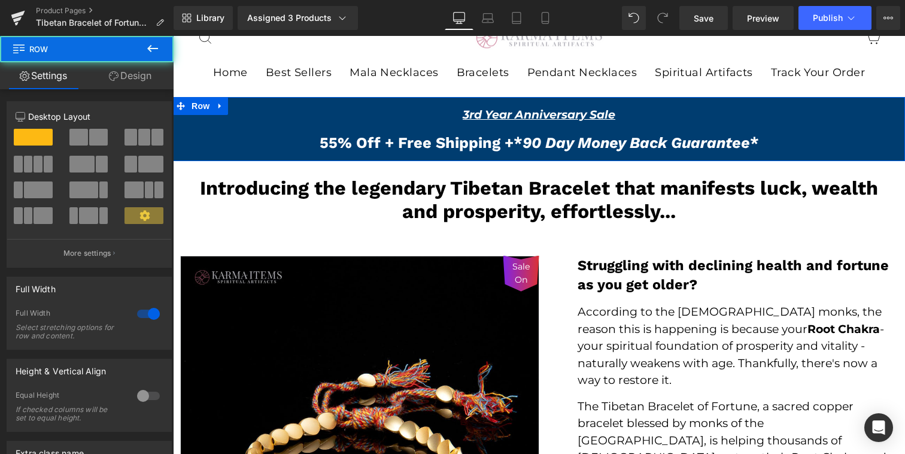
click at [123, 84] on link "Design" at bounding box center [130, 75] width 87 height 27
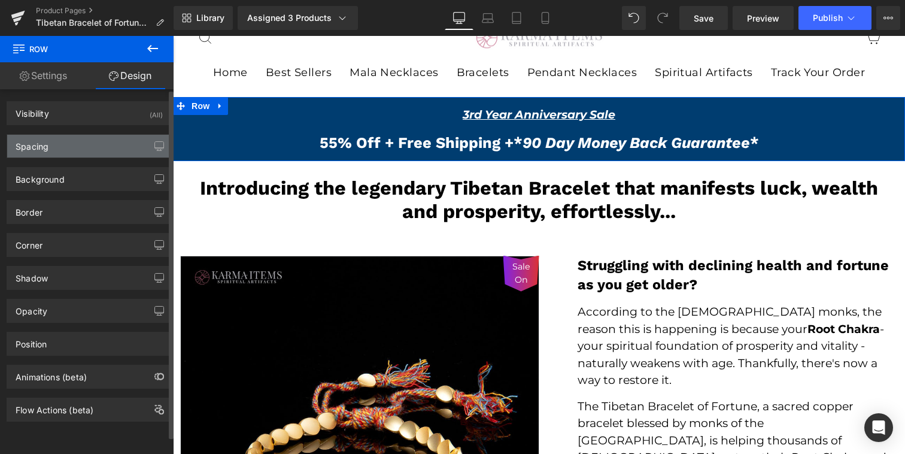
click at [80, 148] on div "Spacing" at bounding box center [89, 146] width 164 height 23
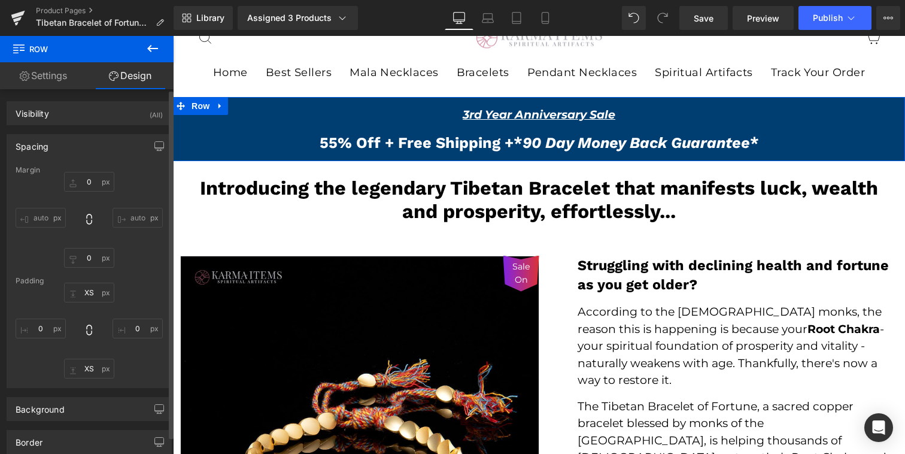
click at [80, 148] on div "Spacing" at bounding box center [89, 146] width 164 height 23
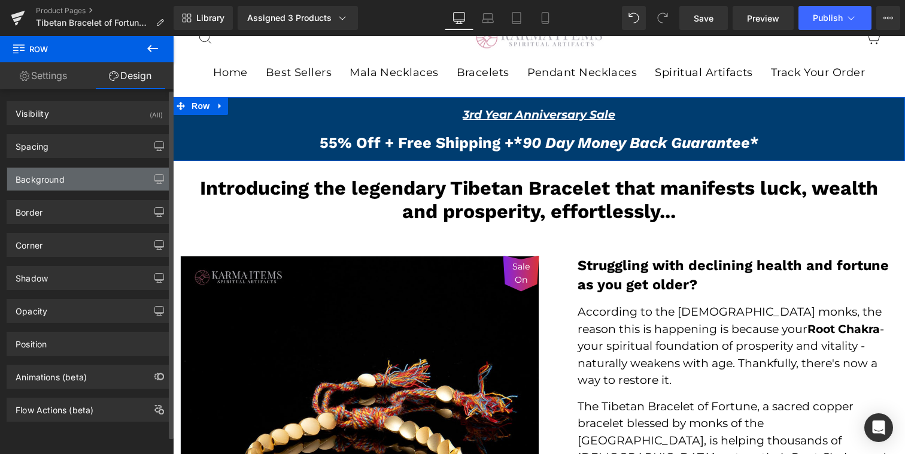
click at [80, 168] on div "Background" at bounding box center [89, 179] width 164 height 23
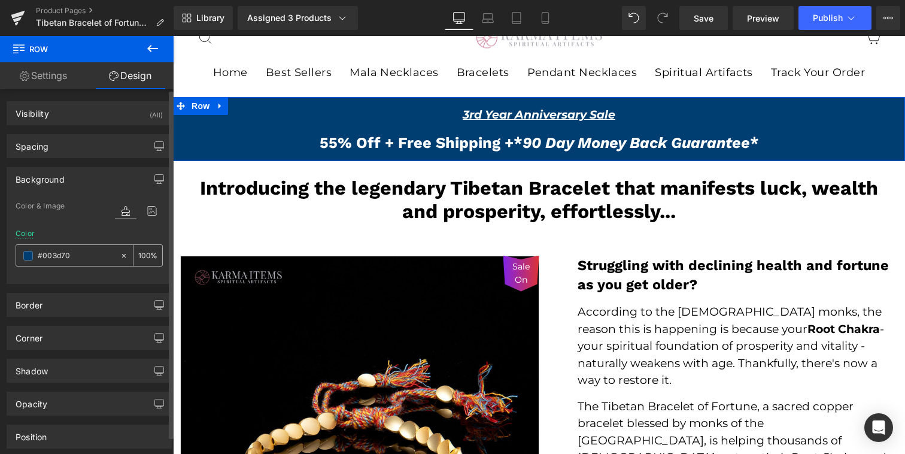
click at [58, 253] on input "#003d70" at bounding box center [76, 255] width 77 height 13
click at [62, 253] on input "#003d70" at bounding box center [76, 255] width 77 height 13
click at [484, 11] on link "Laptop" at bounding box center [487, 18] width 29 height 24
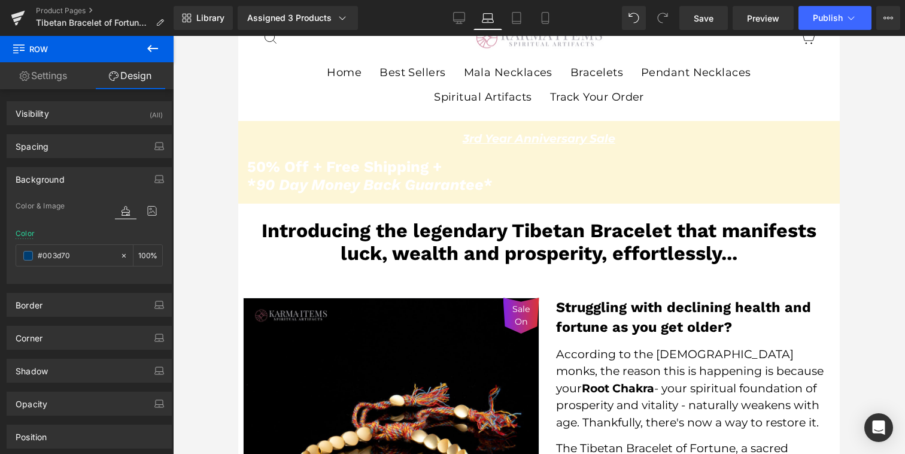
scroll to position [77, 0]
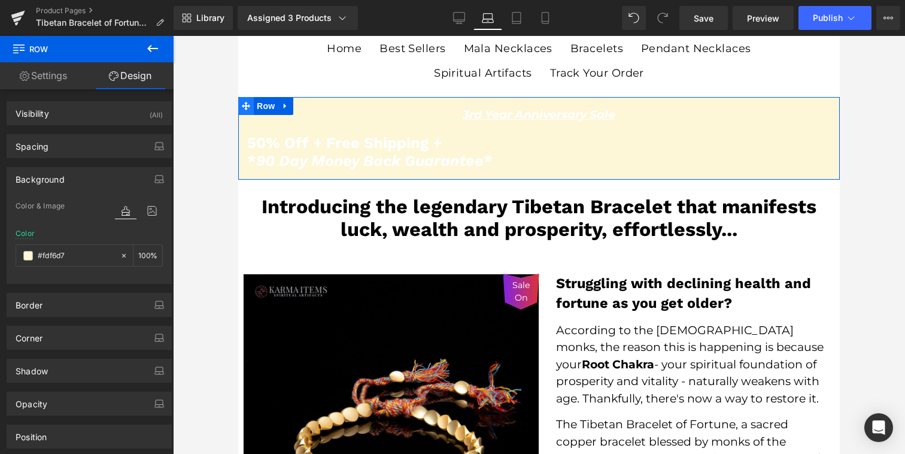
click at [241, 102] on span at bounding box center [246, 106] width 16 height 18
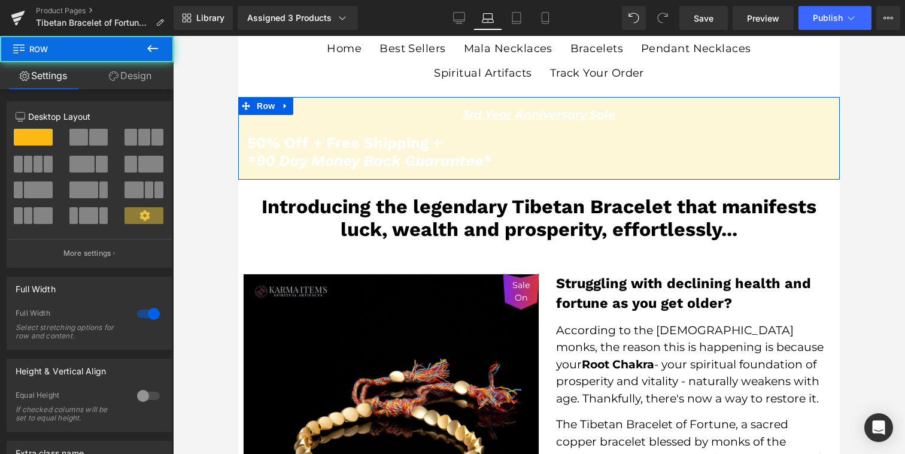
click at [123, 69] on link "Design" at bounding box center [130, 75] width 87 height 27
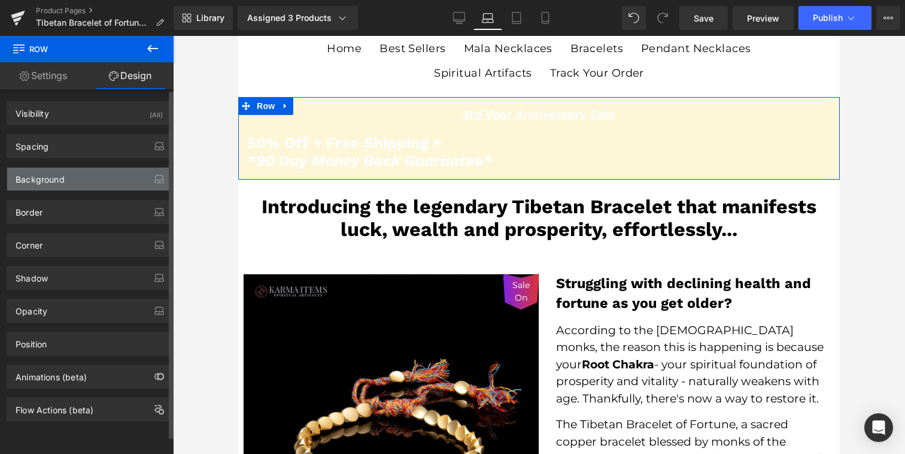
click at [62, 176] on div "Background" at bounding box center [40, 176] width 49 height 17
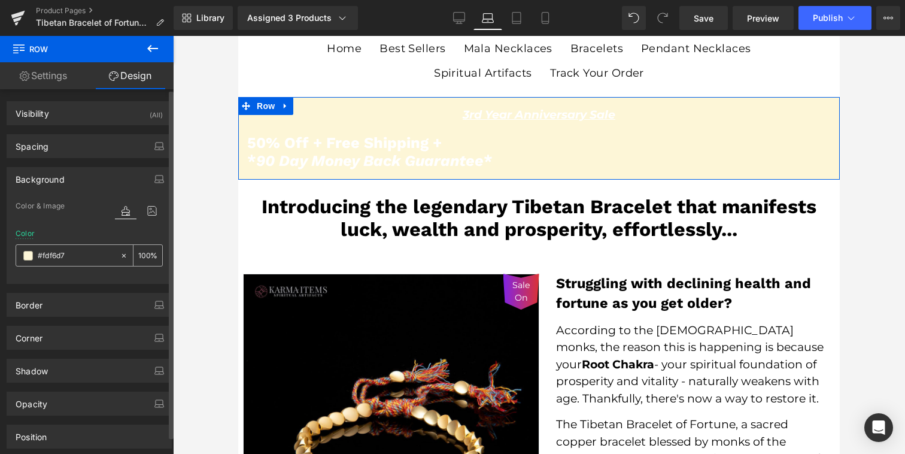
click at [57, 260] on input "text" at bounding box center [76, 255] width 77 height 13
paste input "003d70"
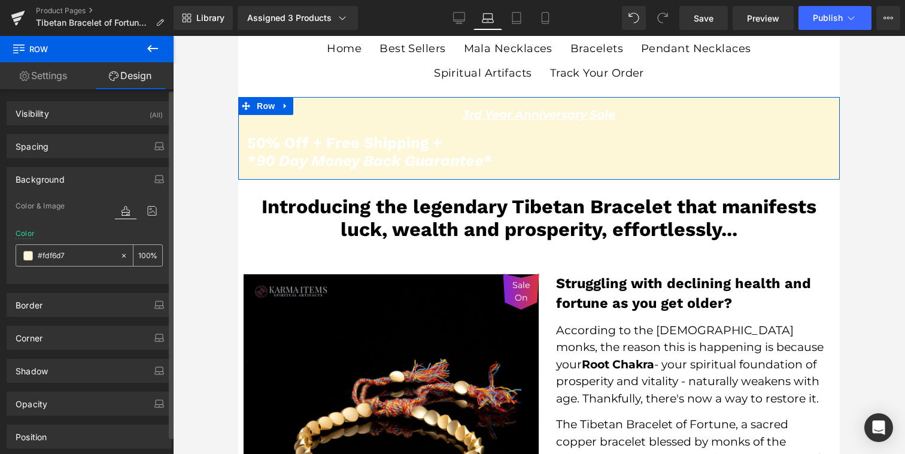
type input "#003d70"
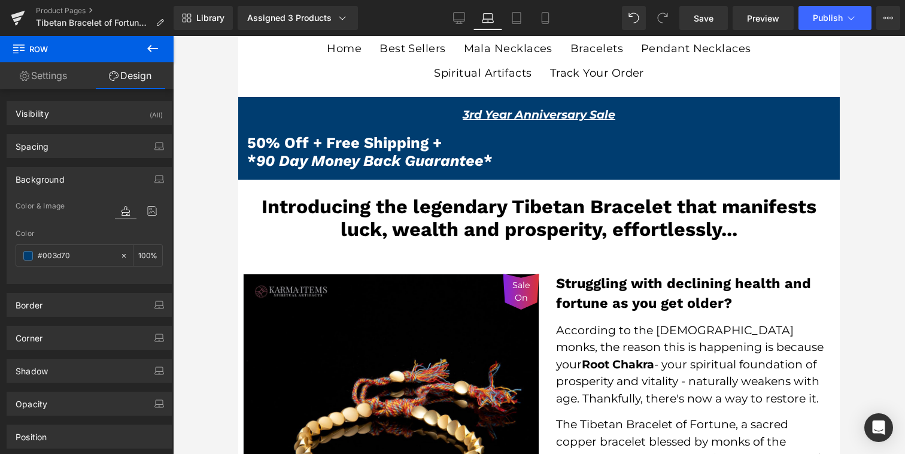
click at [299, 151] on h3 "50% Off + Free Shipping +" at bounding box center [539, 142] width 584 height 18
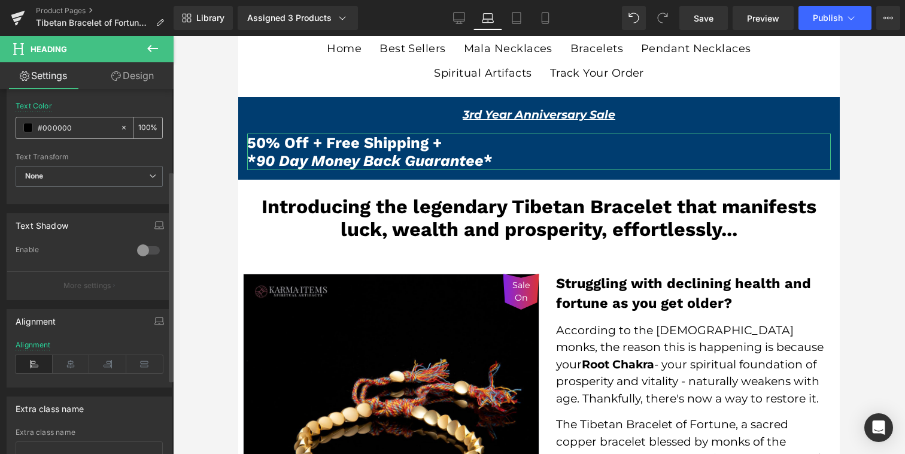
scroll to position [188, 0]
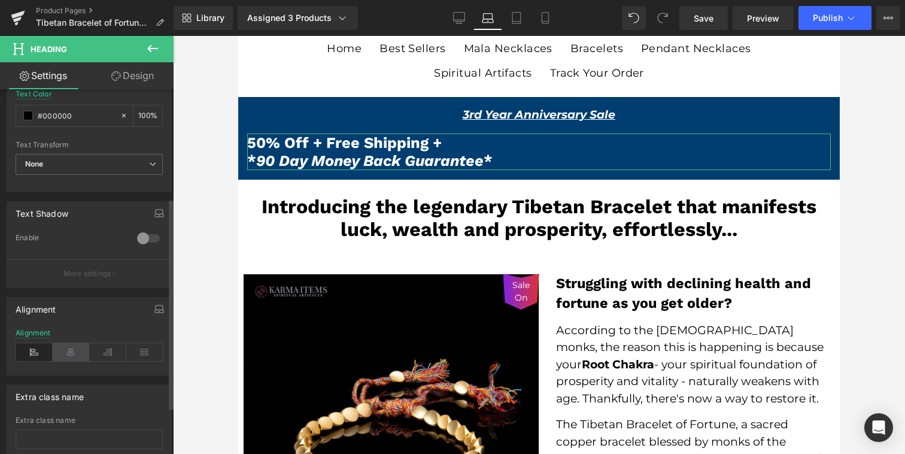
click at [71, 354] on icon at bounding box center [71, 352] width 37 height 18
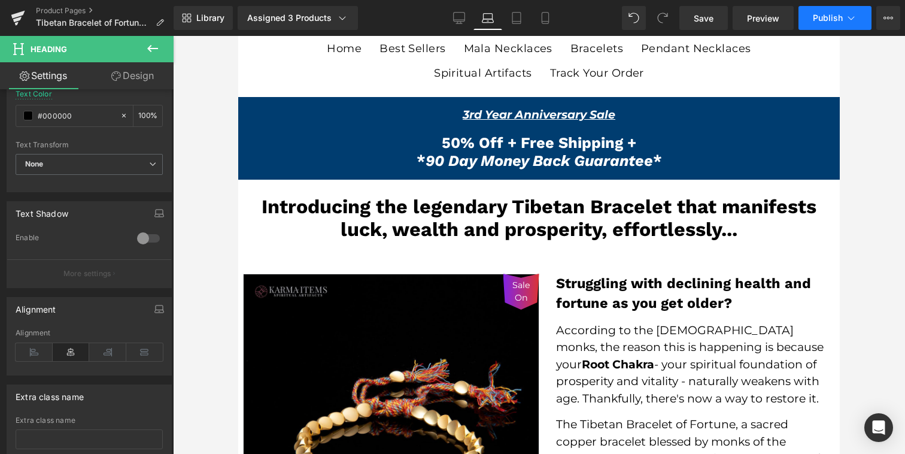
click at [838, 13] on span "Publish" at bounding box center [828, 18] width 30 height 10
click at [459, 23] on icon at bounding box center [459, 23] width 6 height 0
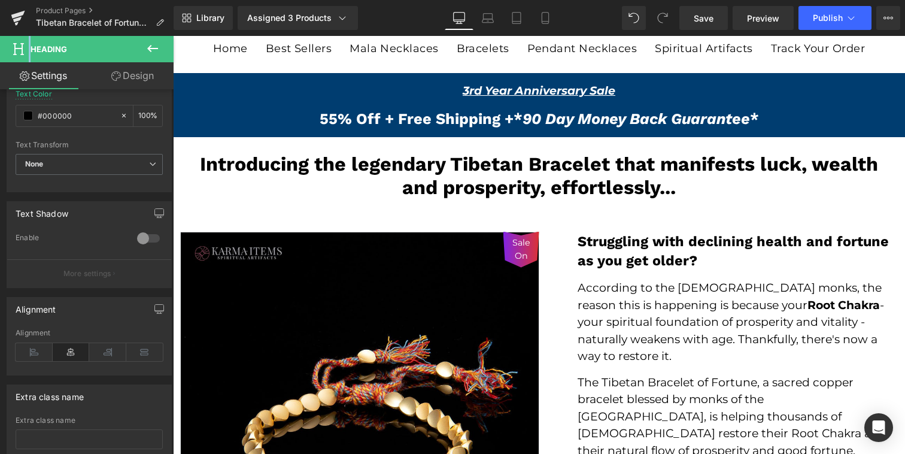
scroll to position [0, 0]
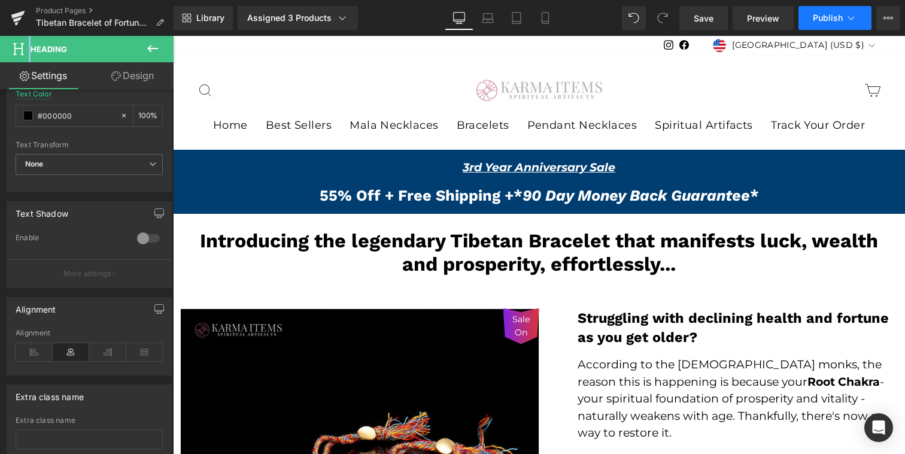
click at [815, 22] on span "Publish" at bounding box center [828, 18] width 30 height 10
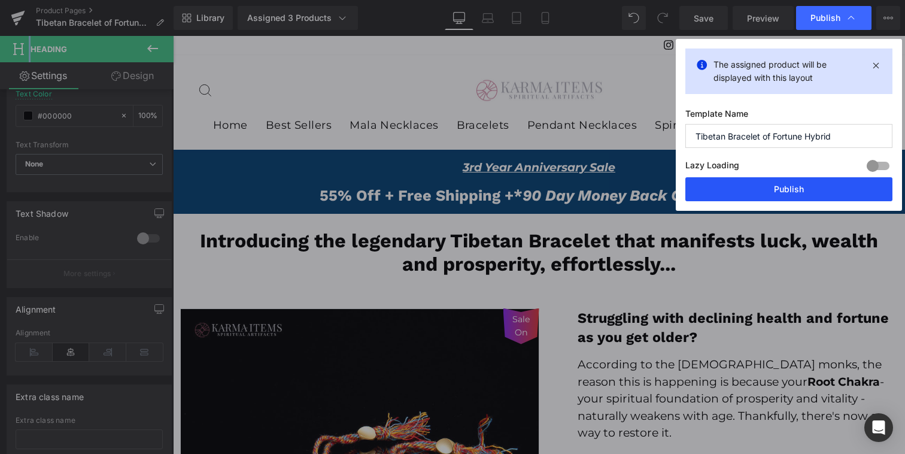
click at [772, 189] on button "Publish" at bounding box center [788, 189] width 207 height 24
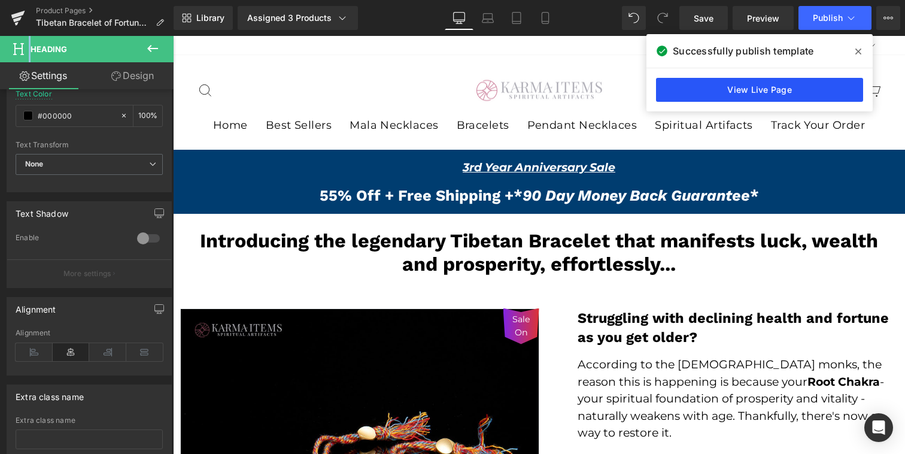
click at [692, 92] on link "View Live Page" at bounding box center [759, 90] width 207 height 24
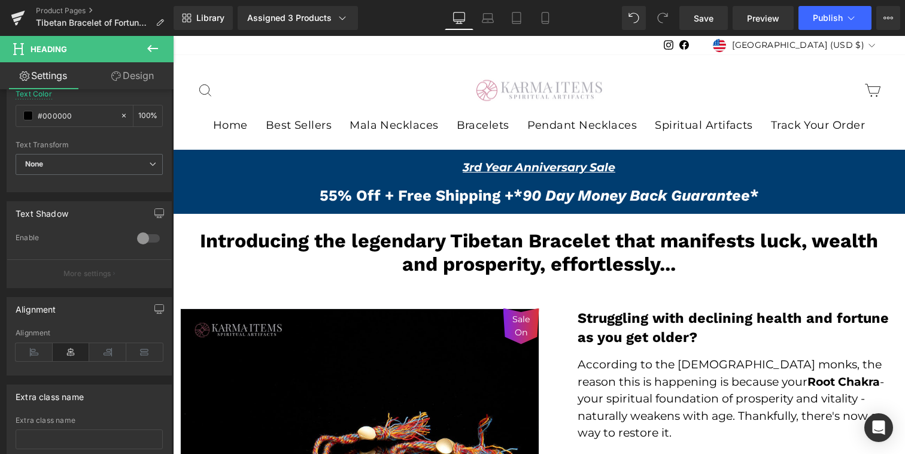
click at [555, 25] on link "Mobile" at bounding box center [545, 18] width 29 height 24
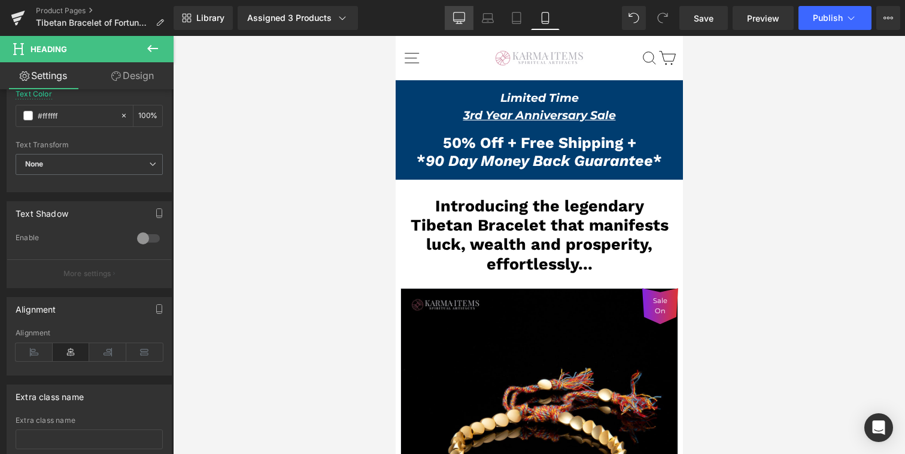
click at [459, 22] on icon at bounding box center [459, 18] width 12 height 12
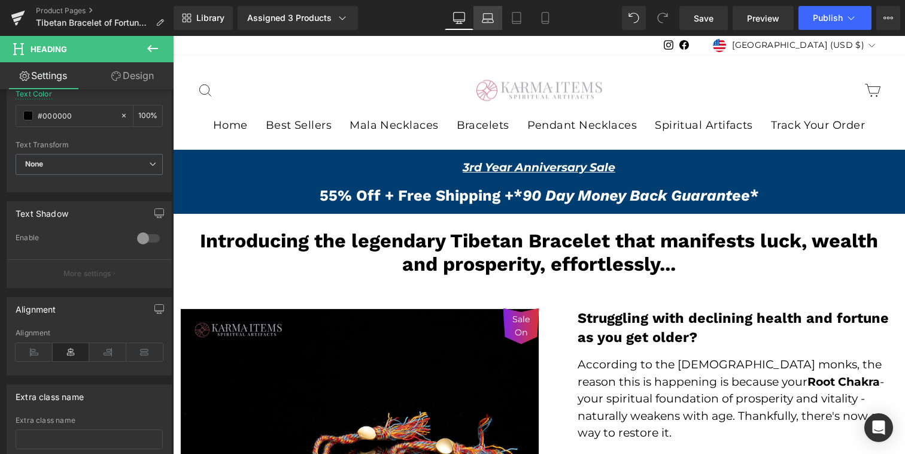
click at [490, 15] on icon at bounding box center [488, 18] width 12 height 12
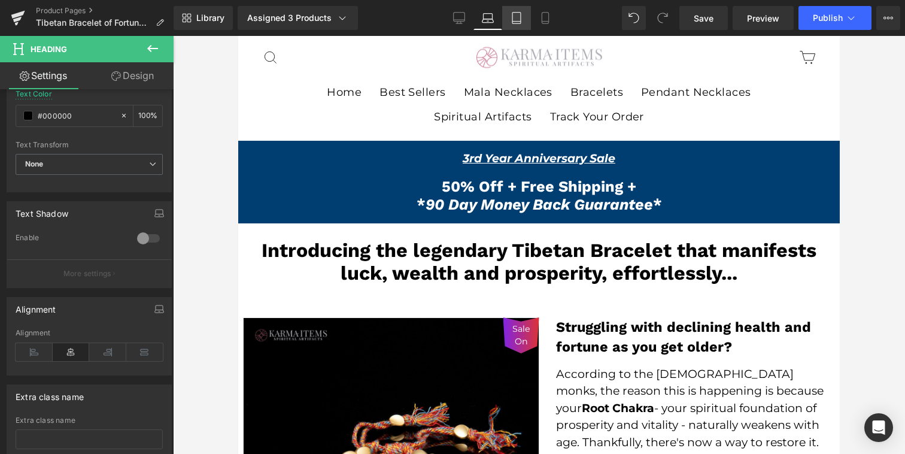
click at [511, 18] on link "Tablet" at bounding box center [516, 18] width 29 height 24
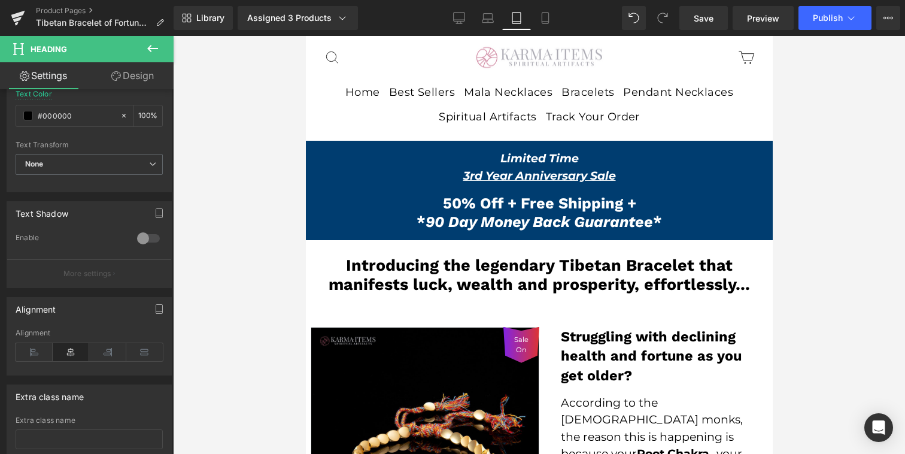
scroll to position [50, 0]
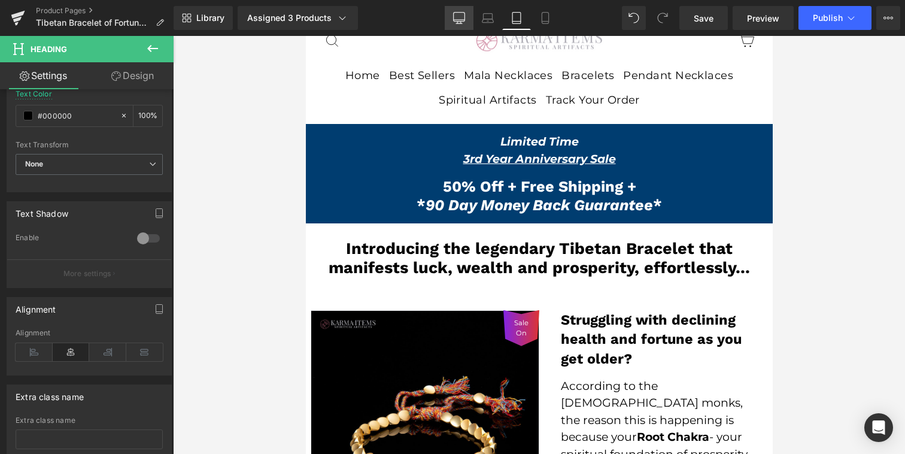
click at [472, 22] on link "Desktop" at bounding box center [459, 18] width 29 height 24
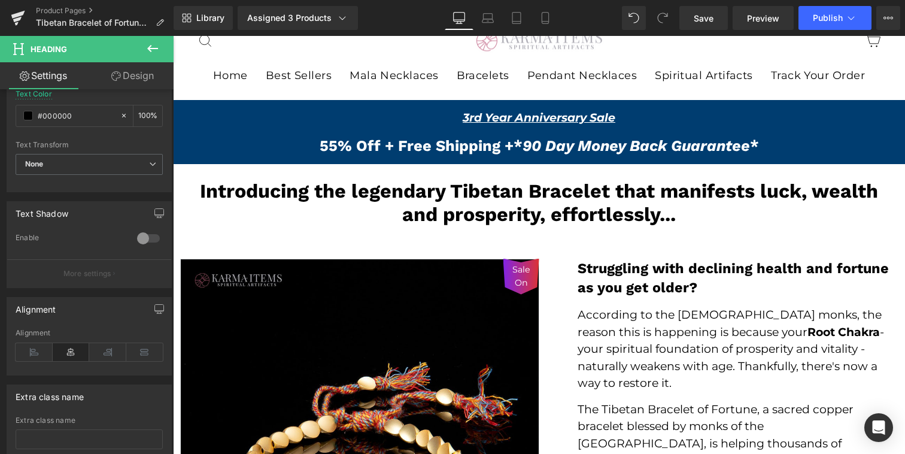
scroll to position [0, 0]
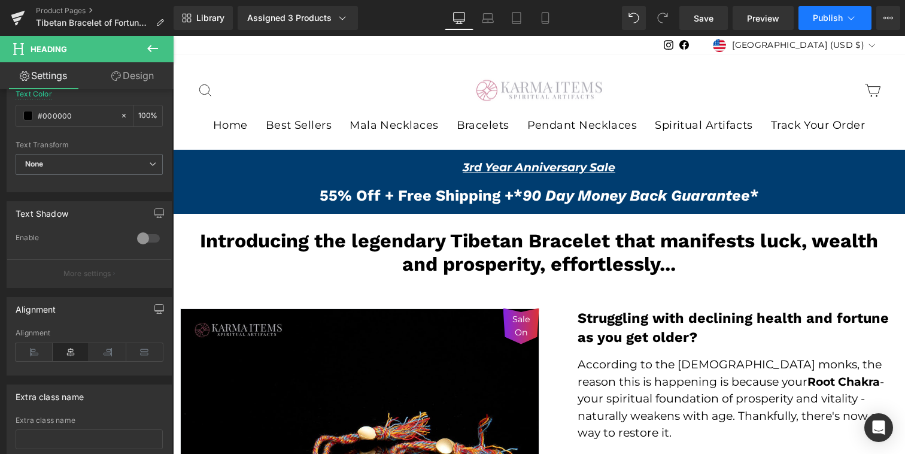
click at [828, 7] on button "Publish" at bounding box center [834, 18] width 73 height 24
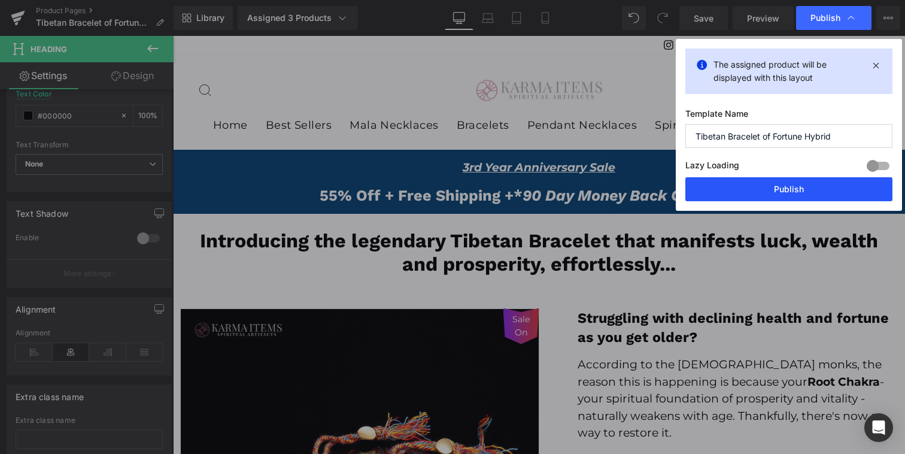
click at [790, 192] on button "Publish" at bounding box center [788, 189] width 207 height 24
